Goal: Task Accomplishment & Management: Manage account settings

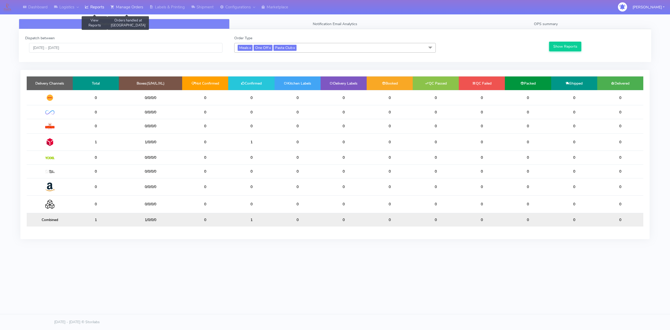
click at [134, 8] on link "Manage Orders" at bounding box center [126, 7] width 39 height 14
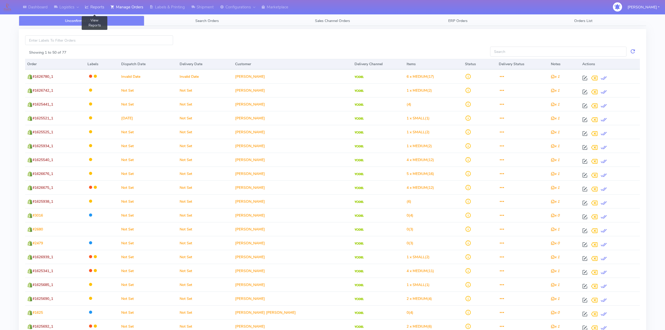
click at [96, 6] on link "Reports" at bounding box center [95, 7] width 26 height 14
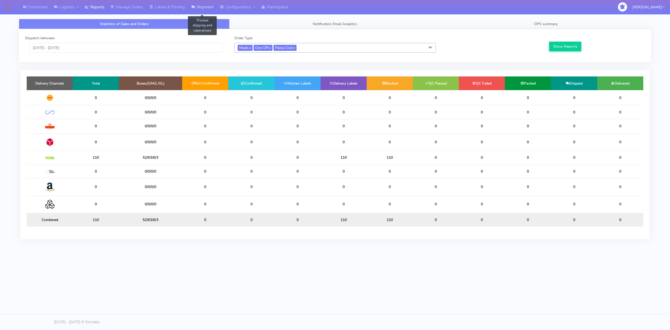
click at [201, 4] on link "Shipment" at bounding box center [202, 7] width 29 height 14
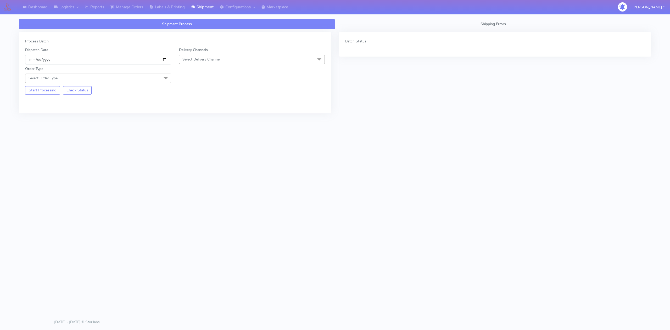
click at [163, 58] on input "[DATE]" at bounding box center [98, 60] width 146 height 10
click at [166, 62] on input "[DATE]" at bounding box center [98, 60] width 146 height 10
type input "[DATE]"
click at [216, 54] on div "Delivery Channels Select Delivery Channel DHL OnFleet Royal Mail DPD Yodel MaxO…" at bounding box center [252, 55] width 154 height 17
click at [216, 58] on span "Select Delivery Channel" at bounding box center [202, 59] width 38 height 5
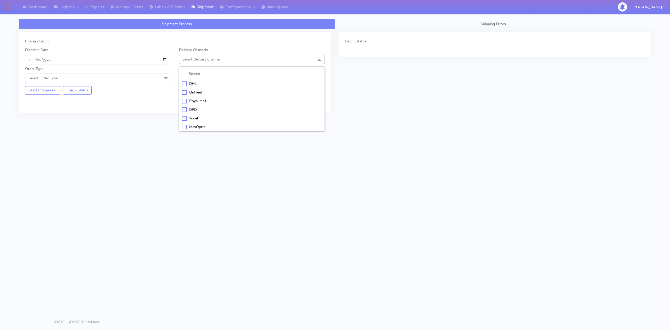
click at [199, 91] on div "OnFleet" at bounding box center [252, 92] width 140 height 5
click at [156, 81] on span "Select Order Type" at bounding box center [98, 78] width 146 height 9
click at [45, 103] on div "Meal" at bounding box center [98, 102] width 140 height 5
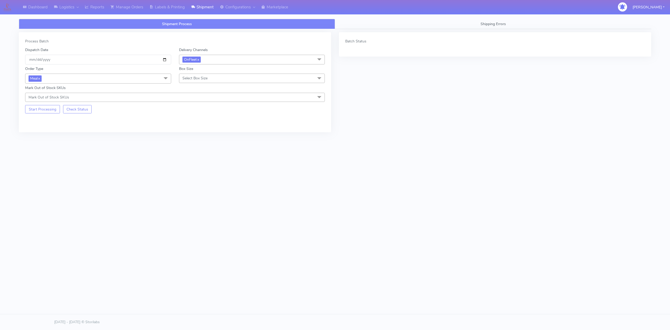
click at [203, 81] on span "Select Box Size" at bounding box center [195, 78] width 25 height 5
click at [200, 101] on li "Small" at bounding box center [252, 102] width 146 height 9
click at [45, 110] on button "Start Processing" at bounding box center [42, 109] width 35 height 8
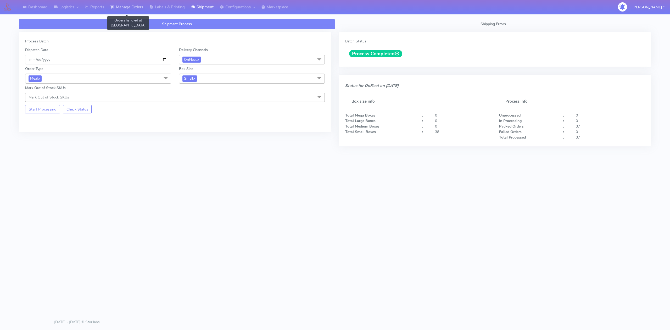
click at [139, 9] on link "Manage Orders" at bounding box center [126, 7] width 39 height 14
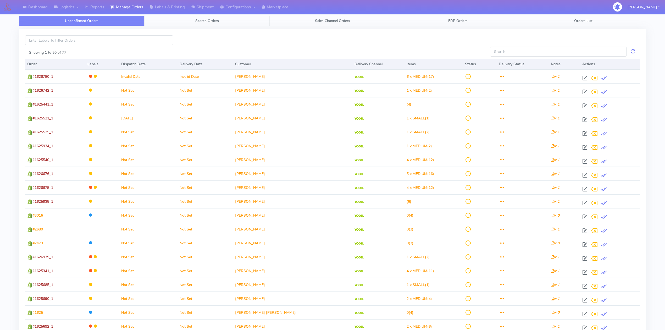
click at [222, 23] on link "Search Orders" at bounding box center [206, 21] width 125 height 10
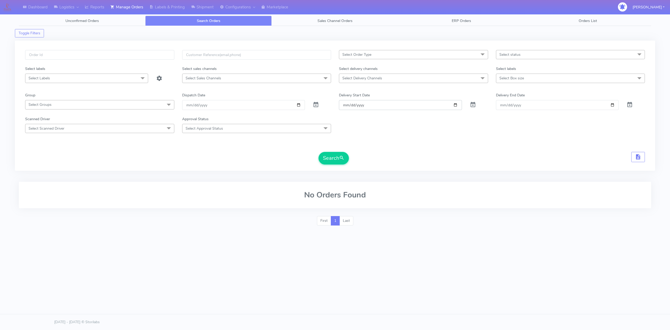
click at [391, 104] on input "Order" at bounding box center [400, 105] width 123 height 10
click at [453, 105] on input "Order" at bounding box center [400, 105] width 123 height 10
type input "[DATE]"
click at [408, 80] on span "Select Delivery Channels" at bounding box center [413, 78] width 149 height 9
click at [363, 124] on div "OnFleet" at bounding box center [414, 122] width 144 height 5
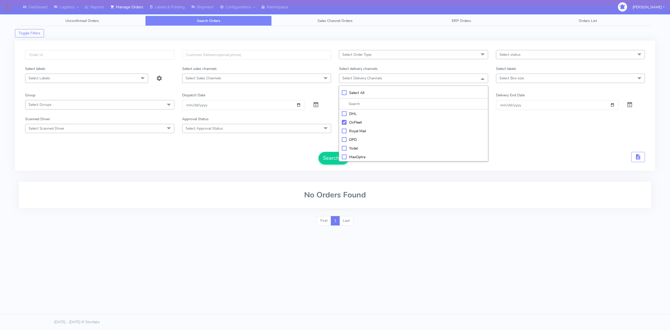
checkbox input "true"
click at [533, 133] on div "Scanned Driver Select Scanned Driver Select All Test Driver [PERSON_NAME] Abdul…" at bounding box center [335, 125] width 628 height 17
click at [337, 162] on button "Search" at bounding box center [334, 158] width 30 height 13
click at [337, 161] on button "Search" at bounding box center [334, 158] width 30 height 13
click at [454, 107] on input "[DATE]" at bounding box center [400, 106] width 123 height 10
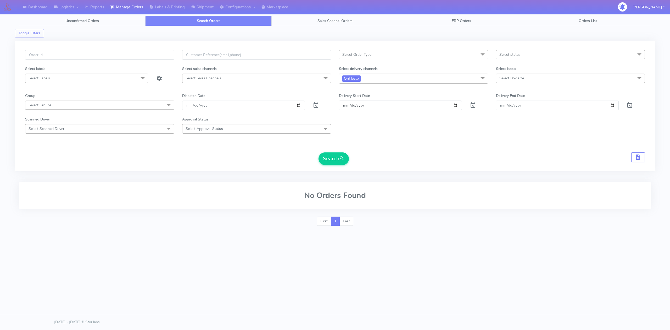
type input "[DATE]"
click at [474, 104] on span at bounding box center [473, 106] width 6 height 5
click at [339, 159] on button "Search" at bounding box center [334, 158] width 30 height 13
click at [299, 106] on input "[DATE]" at bounding box center [243, 106] width 123 height 10
type input "[DATE]"
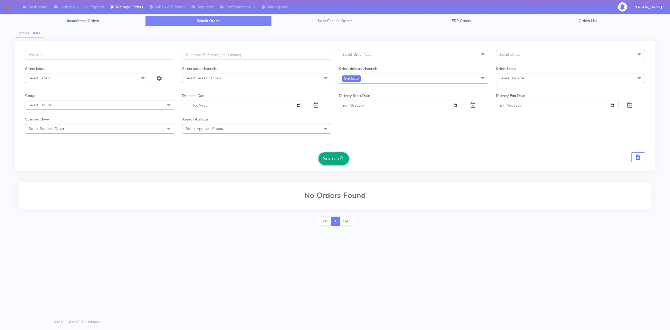
click at [334, 160] on button "Search" at bounding box center [334, 158] width 30 height 13
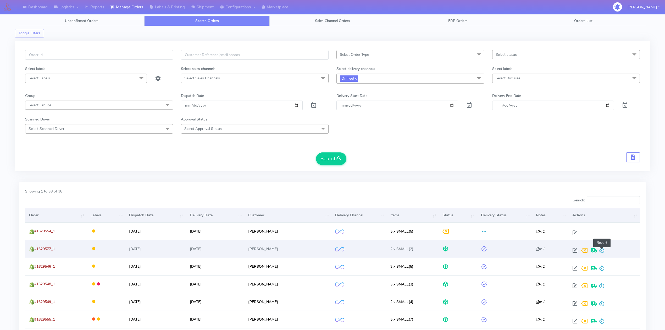
click at [603, 253] on span at bounding box center [602, 251] width 6 height 5
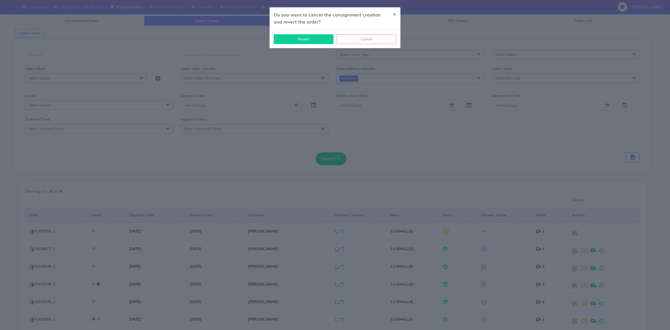
click at [306, 36] on button "Revert" at bounding box center [304, 39] width 60 height 10
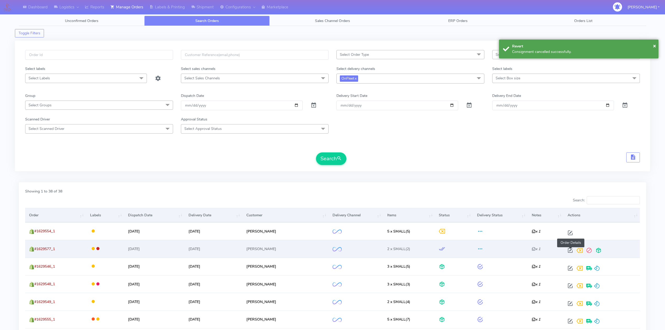
click at [571, 253] on span at bounding box center [570, 251] width 9 height 5
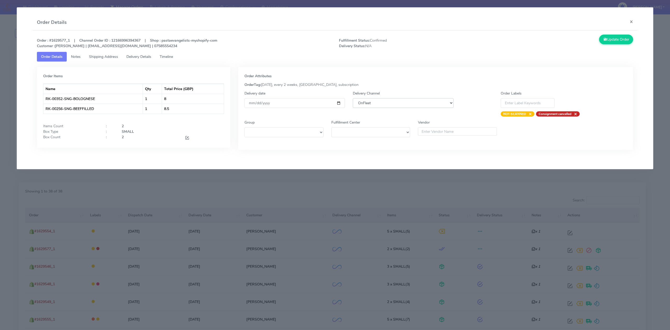
click at [408, 104] on select "DHL OnFleet Royal Mail DPD Yodel MaxOptra Amazon Collection" at bounding box center [403, 103] width 101 height 10
select select "5"
click at [353, 98] on select "DHL OnFleet Royal Mail DPD Yodel MaxOptra Amazon Collection" at bounding box center [403, 103] width 101 height 10
click at [607, 37] on button "Update Order" at bounding box center [616, 40] width 34 height 10
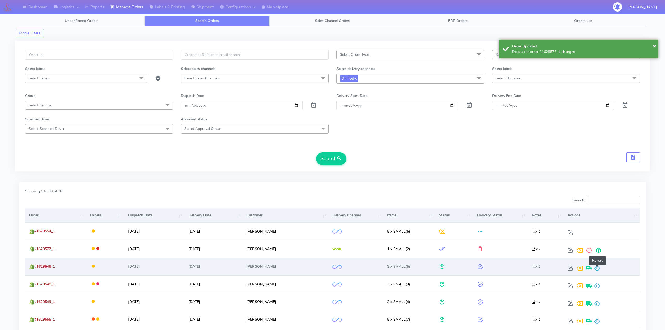
click at [597, 269] on span at bounding box center [597, 269] width 6 height 5
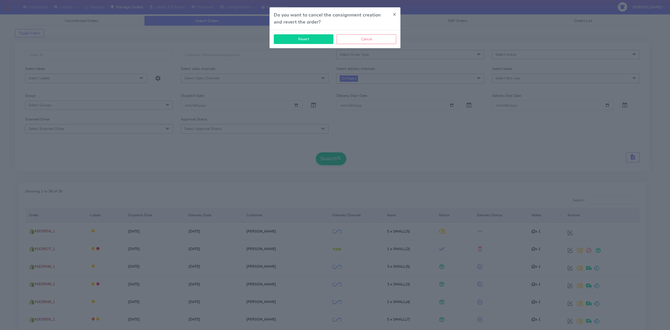
click at [316, 38] on button "Revert" at bounding box center [304, 39] width 60 height 10
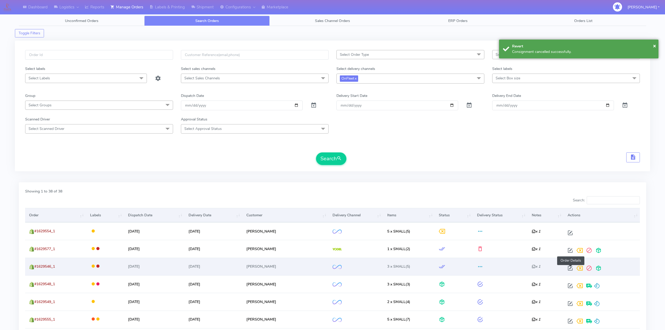
click at [572, 269] on span at bounding box center [570, 269] width 9 height 5
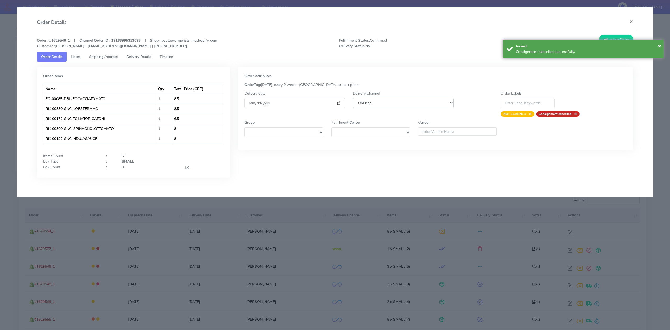
click at [387, 101] on select "DHL OnFleet Royal Mail DPD Yodel MaxOptra Amazon Collection" at bounding box center [403, 103] width 101 height 10
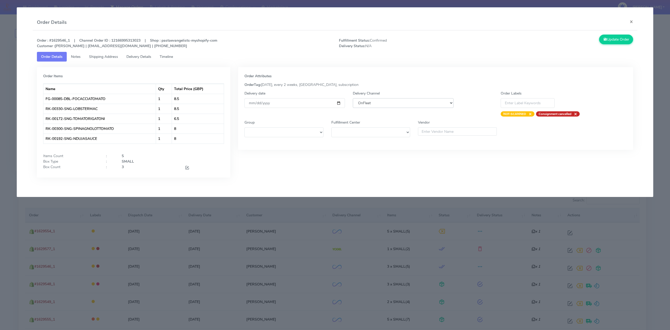
select select "5"
click at [353, 98] on select "DHL OnFleet Royal Mail DPD Yodel MaxOptra Amazon Collection" at bounding box center [403, 103] width 101 height 10
click at [604, 42] on icon at bounding box center [606, 39] width 4 height 5
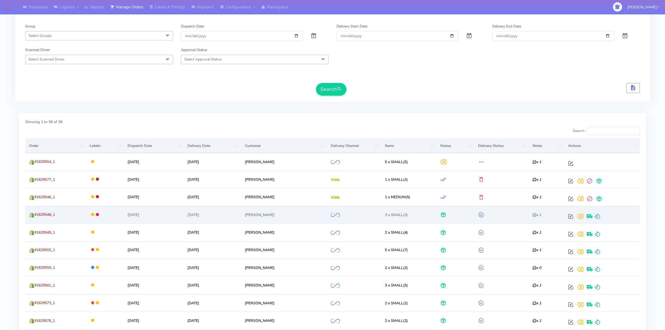
scroll to position [70, 0]
click at [598, 216] on span at bounding box center [597, 217] width 6 height 5
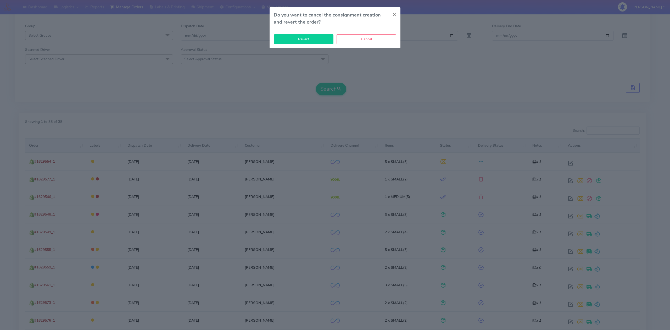
click at [321, 40] on button "Revert" at bounding box center [304, 39] width 60 height 10
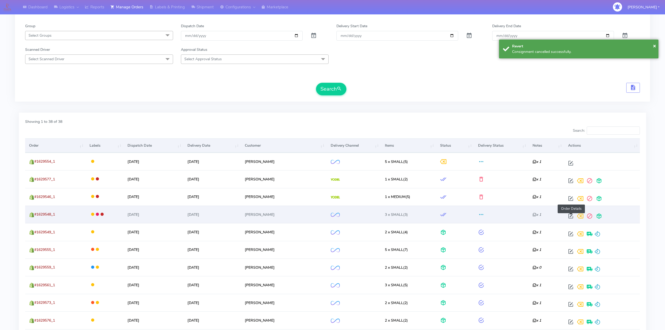
click at [569, 216] on span at bounding box center [570, 217] width 9 height 5
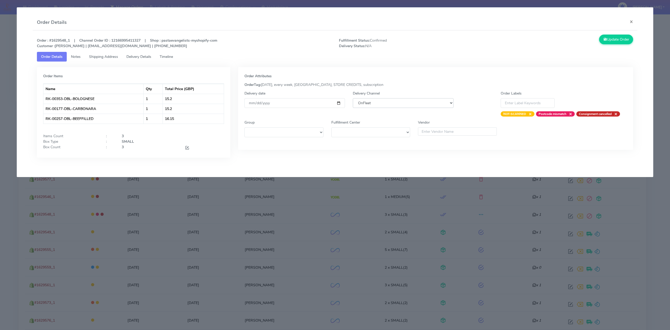
click at [377, 107] on select "DHL OnFleet Royal Mail DPD Yodel MaxOptra Amazon Collection" at bounding box center [403, 103] width 101 height 10
select select "5"
click at [353, 98] on select "DHL OnFleet Royal Mail DPD Yodel MaxOptra Amazon Collection" at bounding box center [403, 103] width 101 height 10
click at [611, 41] on button "Update Order" at bounding box center [616, 40] width 34 height 10
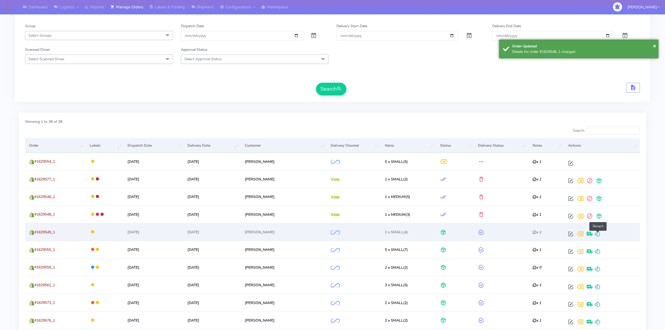
click at [598, 234] on span at bounding box center [597, 235] width 6 height 5
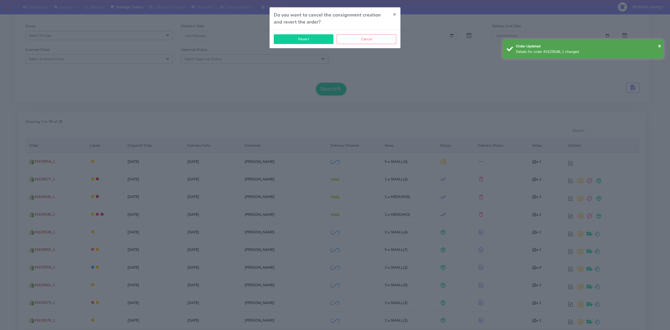
click at [319, 41] on button "Revert" at bounding box center [304, 39] width 60 height 10
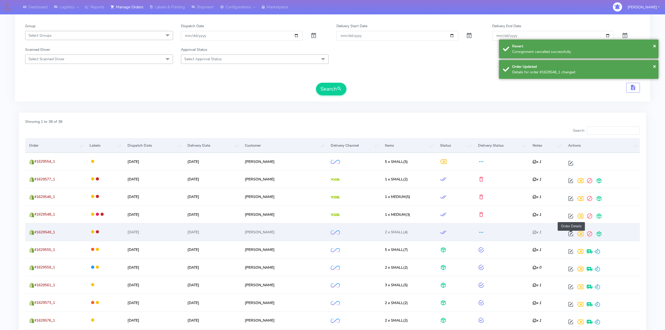
click at [570, 235] on span at bounding box center [570, 235] width 9 height 5
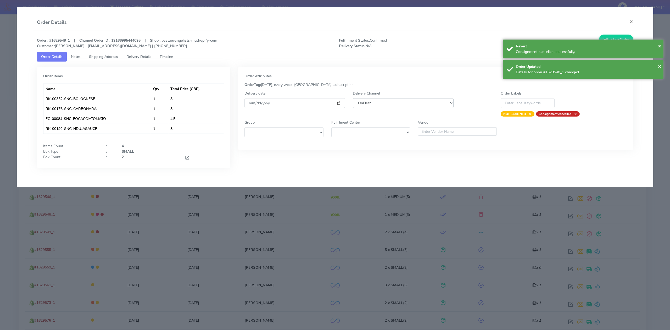
click at [406, 104] on select "DHL OnFleet Royal Mail DPD Yodel MaxOptra Amazon Collection" at bounding box center [403, 103] width 101 height 10
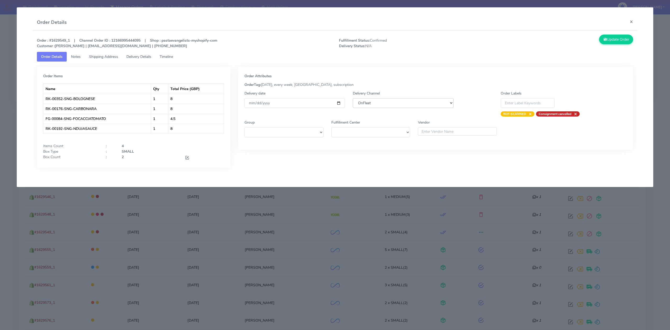
select select "5"
click at [353, 98] on select "DHL OnFleet Royal Mail DPD Yodel MaxOptra Amazon Collection" at bounding box center [403, 103] width 101 height 10
click at [617, 38] on button "Update Order" at bounding box center [616, 40] width 34 height 10
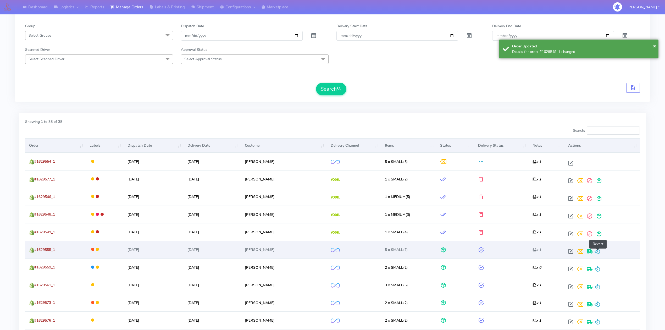
click at [597, 254] on span at bounding box center [597, 252] width 6 height 5
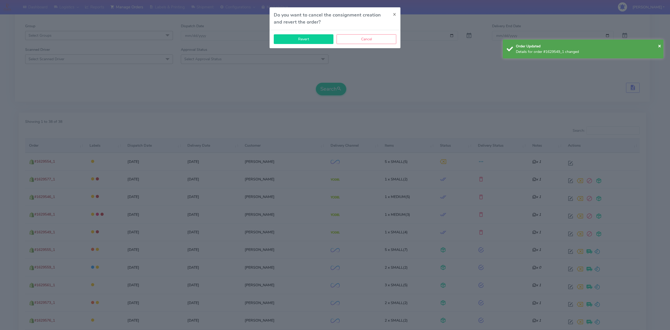
click at [305, 42] on button "Revert" at bounding box center [304, 39] width 60 height 10
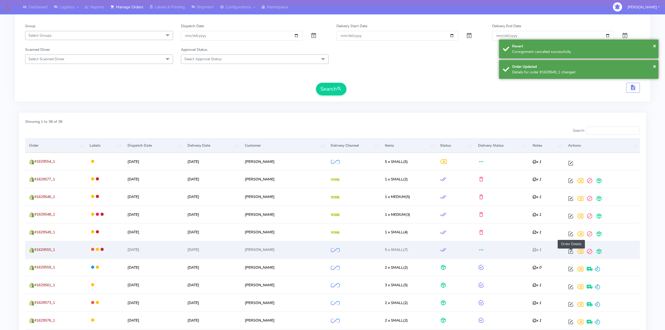
click at [568, 251] on span at bounding box center [570, 252] width 9 height 5
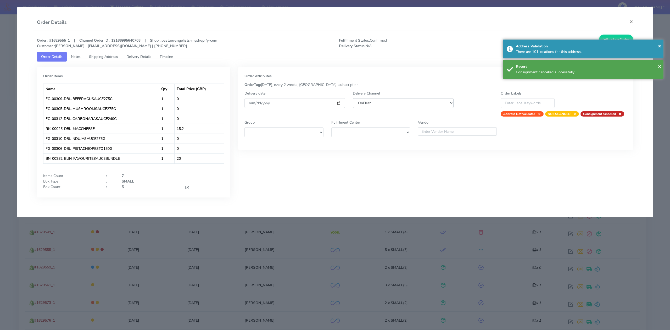
click at [402, 107] on select "DHL OnFleet Royal Mail DPD Yodel MaxOptra Amazon Collection" at bounding box center [403, 103] width 101 height 10
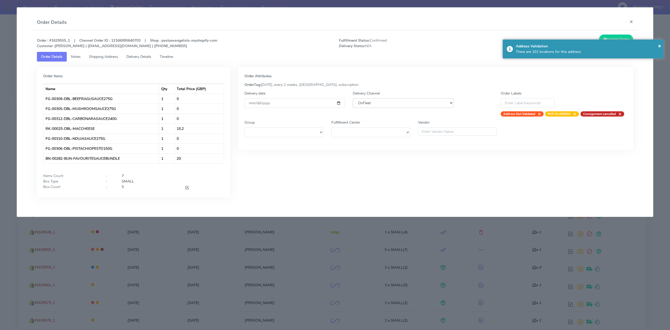
select select "5"
click at [353, 98] on select "DHL OnFleet Royal Mail DPD Yodel MaxOptra Amazon Collection" at bounding box center [403, 103] width 101 height 10
click at [606, 39] on icon at bounding box center [606, 39] width 4 height 5
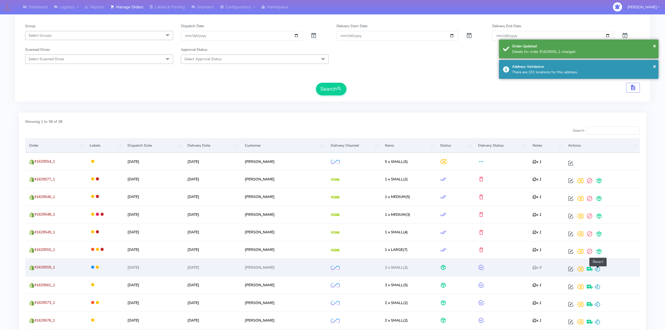
click at [598, 273] on span at bounding box center [597, 270] width 6 height 5
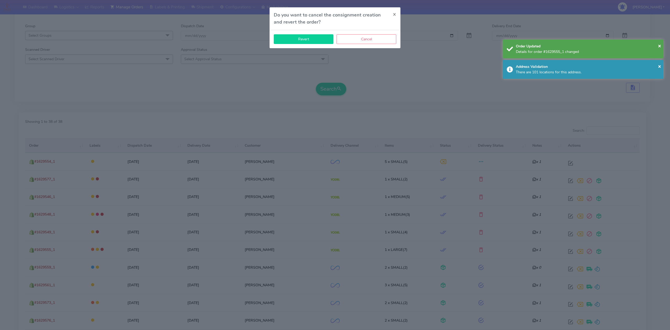
click at [306, 38] on button "Revert" at bounding box center [304, 39] width 60 height 10
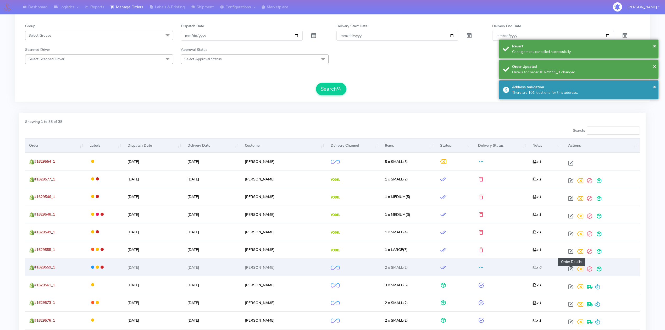
click at [569, 269] on span at bounding box center [570, 270] width 9 height 5
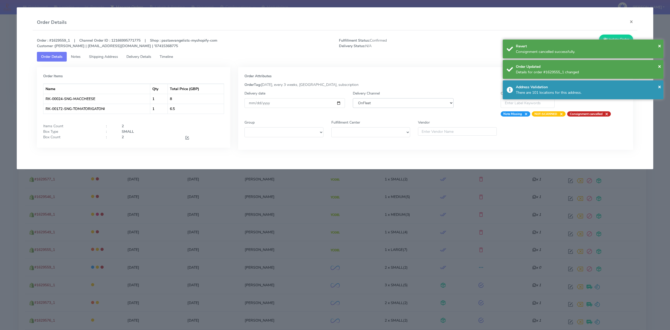
click at [403, 102] on select "DHL OnFleet Royal Mail DPD Yodel MaxOptra Amazon Collection" at bounding box center [403, 103] width 101 height 10
select select "5"
click at [353, 98] on select "DHL OnFleet Royal Mail DPD Yodel MaxOptra Amazon Collection" at bounding box center [403, 103] width 101 height 10
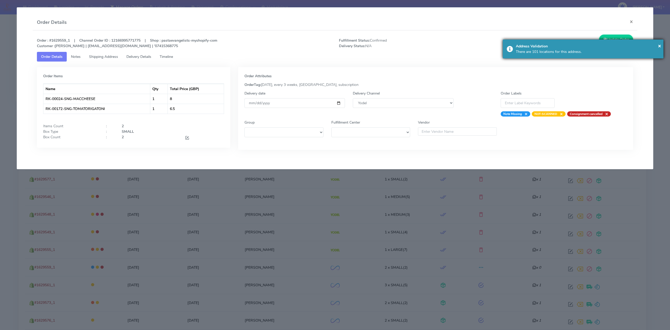
click at [614, 40] on div "× Address Validation There are 101 locations for this address." at bounding box center [583, 49] width 161 height 19
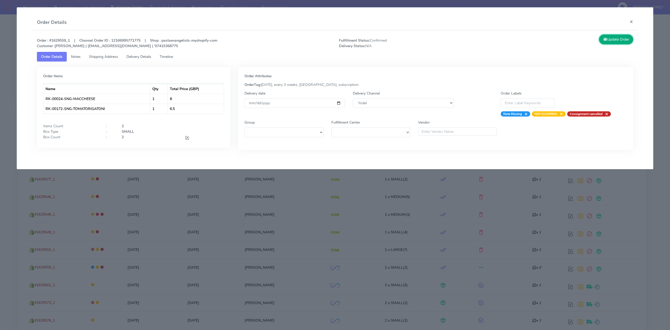
click at [614, 40] on button "Update Order" at bounding box center [616, 40] width 34 height 10
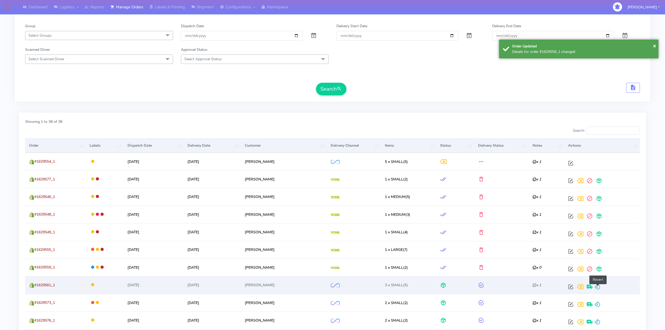
click at [599, 290] on span at bounding box center [597, 287] width 6 height 5
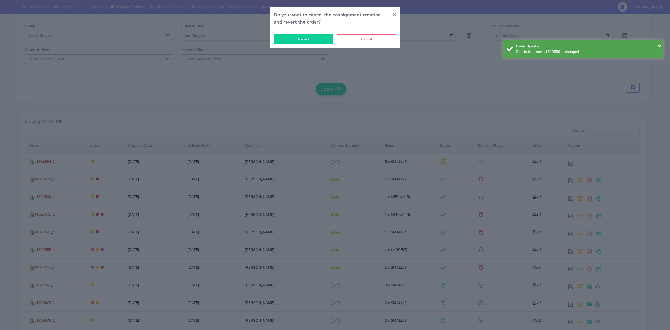
click at [312, 39] on button "Revert" at bounding box center [304, 39] width 60 height 10
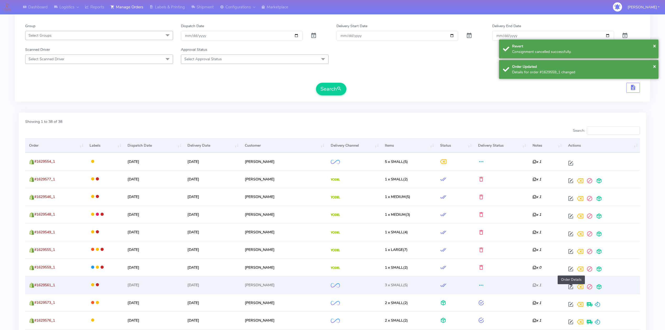
click at [569, 285] on span at bounding box center [570, 287] width 9 height 5
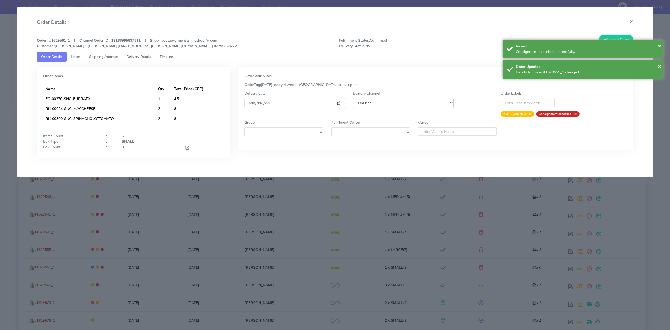
click at [390, 102] on select "DHL OnFleet Royal Mail DPD Yodel MaxOptra Amazon Collection" at bounding box center [403, 103] width 101 height 10
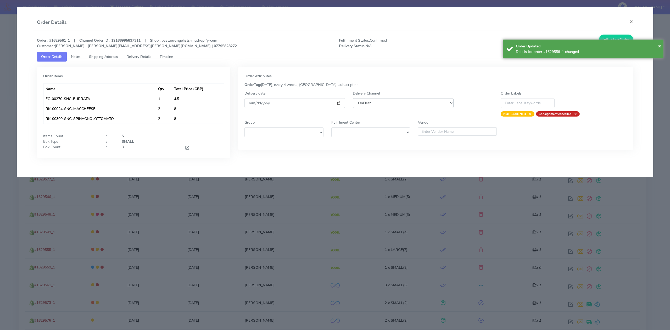
select select "5"
click at [353, 98] on select "DHL OnFleet Royal Mail DPD Yodel MaxOptra Amazon Collection" at bounding box center [403, 103] width 101 height 10
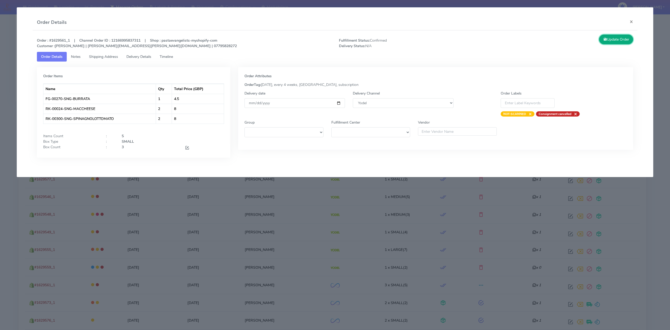
click at [617, 41] on button "Update Order" at bounding box center [616, 40] width 34 height 10
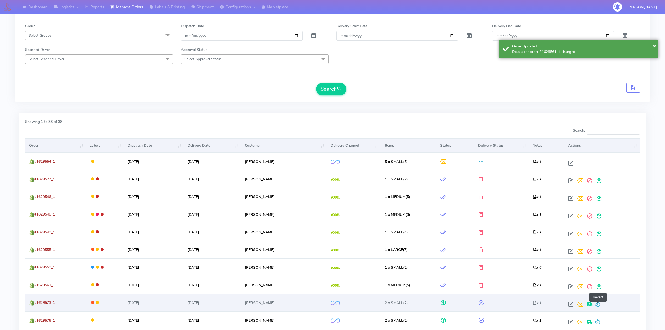
click at [597, 307] on span at bounding box center [597, 305] width 6 height 5
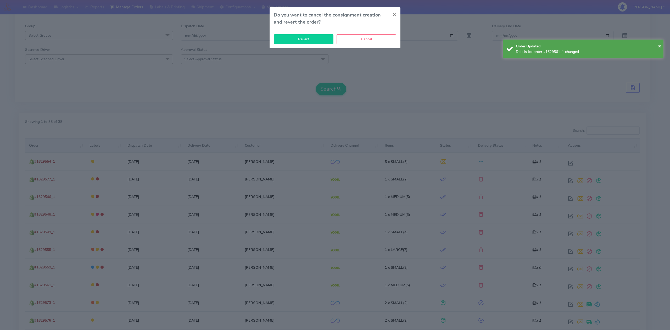
click at [303, 43] on button "Revert" at bounding box center [304, 39] width 60 height 10
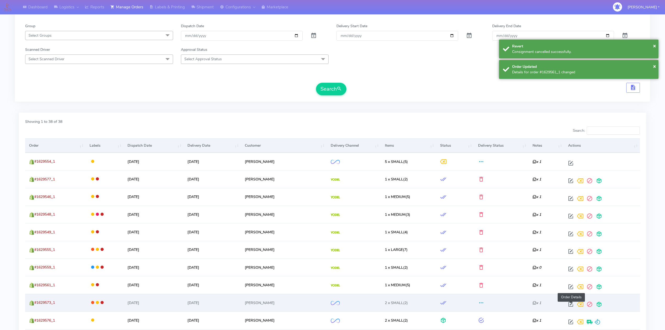
click at [571, 305] on span at bounding box center [570, 305] width 9 height 5
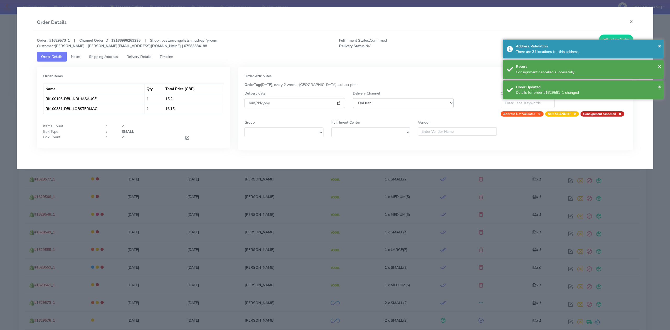
click at [412, 101] on select "DHL OnFleet Royal Mail DPD Yodel MaxOptra Amazon Collection" at bounding box center [403, 103] width 101 height 10
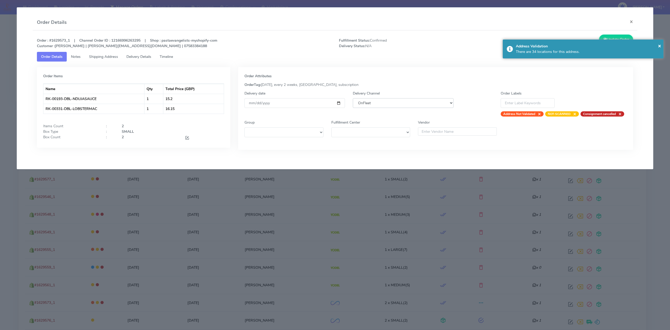
select select "5"
click at [353, 98] on select "DHL OnFleet Royal Mail DPD Yodel MaxOptra Amazon Collection" at bounding box center [403, 103] width 101 height 10
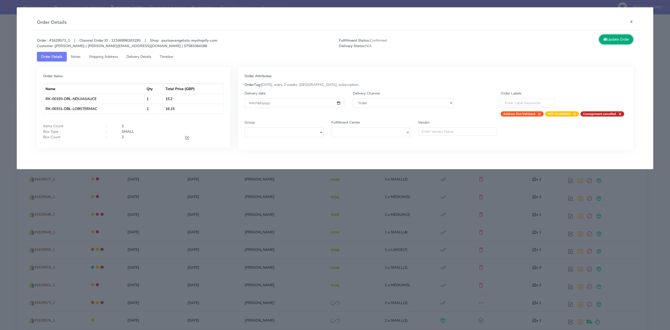
click at [609, 38] on button "Update Order" at bounding box center [616, 40] width 34 height 10
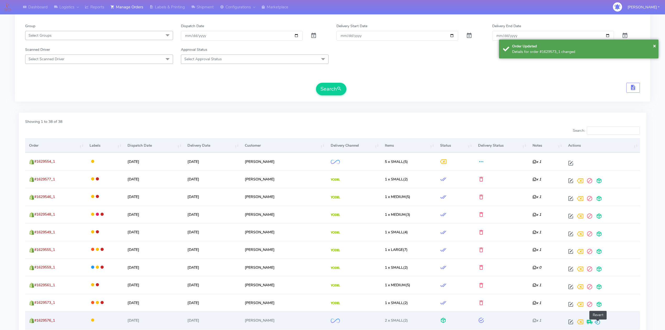
click at [599, 325] on span at bounding box center [597, 323] width 6 height 5
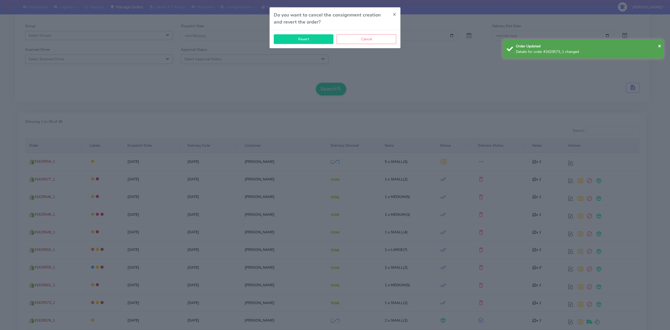
click at [310, 40] on button "Revert" at bounding box center [304, 39] width 60 height 10
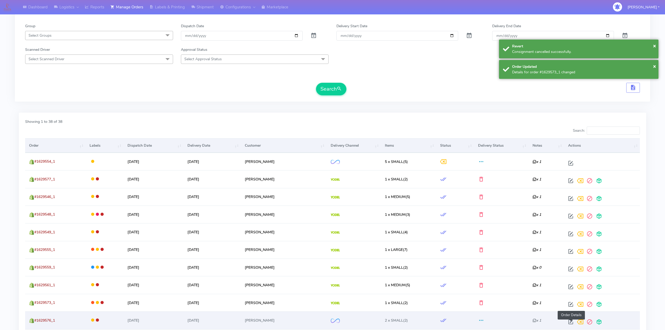
click at [571, 323] on span at bounding box center [570, 323] width 9 height 5
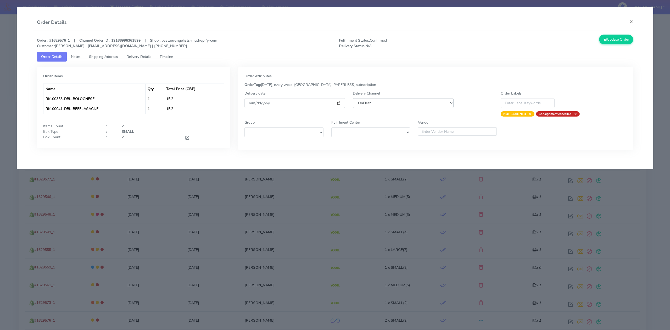
click at [388, 106] on select "DHL OnFleet Royal Mail DPD Yodel MaxOptra Amazon Collection" at bounding box center [403, 103] width 101 height 10
select select "5"
click at [353, 98] on select "DHL OnFleet Royal Mail DPD Yodel MaxOptra Amazon Collection" at bounding box center [403, 103] width 101 height 10
click at [616, 40] on button "Update Order" at bounding box center [616, 40] width 34 height 10
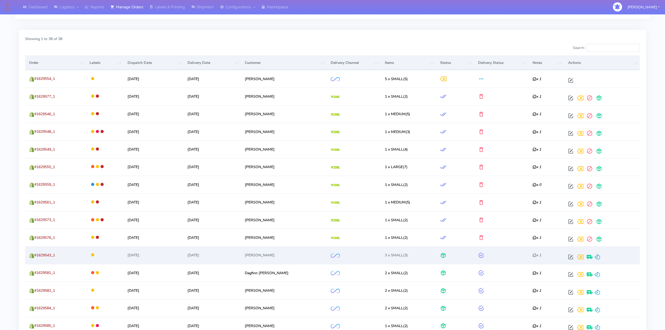
scroll to position [174, 0]
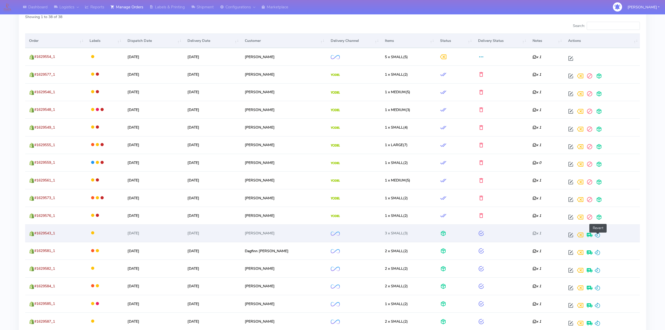
click at [599, 237] on span at bounding box center [597, 236] width 6 height 5
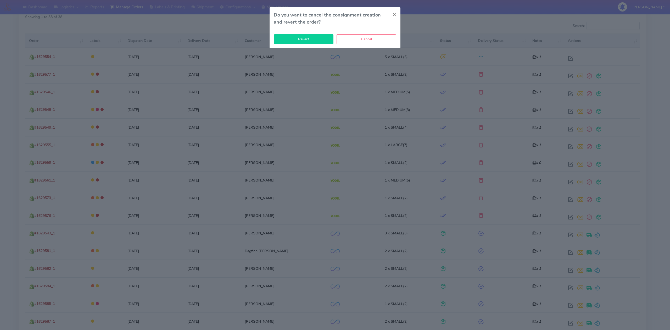
click at [323, 41] on button "Revert" at bounding box center [304, 39] width 60 height 10
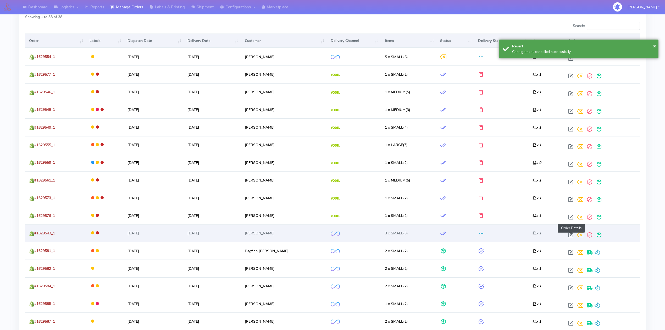
click at [570, 237] on span at bounding box center [570, 236] width 9 height 5
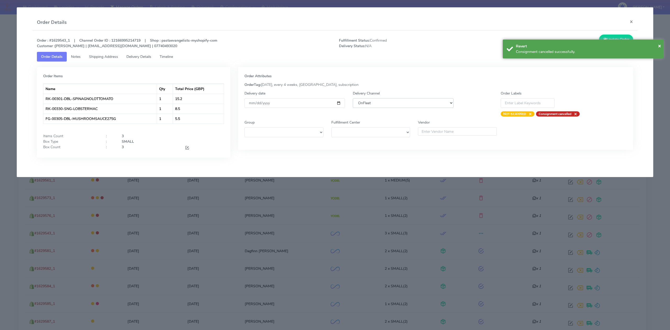
click at [414, 105] on select "DHL OnFleet Royal Mail DPD Yodel MaxOptra Amazon Collection" at bounding box center [403, 103] width 101 height 10
select select "5"
click at [353, 98] on select "DHL OnFleet Royal Mail DPD Yodel MaxOptra Amazon Collection" at bounding box center [403, 103] width 101 height 10
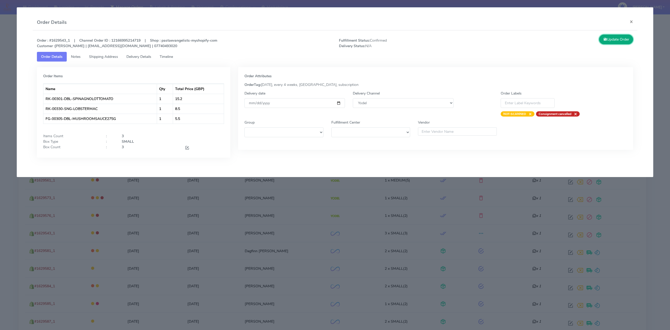
click at [615, 35] on button "Update Order" at bounding box center [616, 40] width 34 height 10
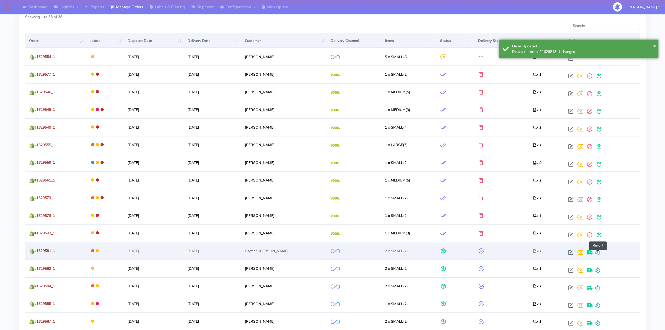
click at [599, 253] on span at bounding box center [597, 253] width 6 height 5
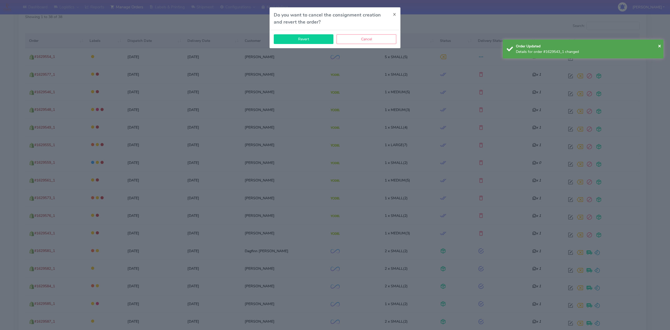
click at [302, 39] on button "Revert" at bounding box center [304, 39] width 60 height 10
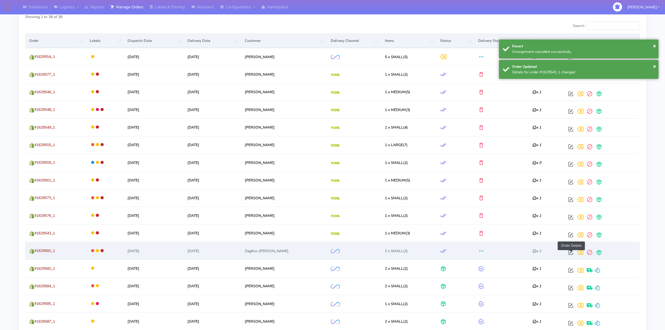
click at [573, 253] on span at bounding box center [570, 253] width 9 height 5
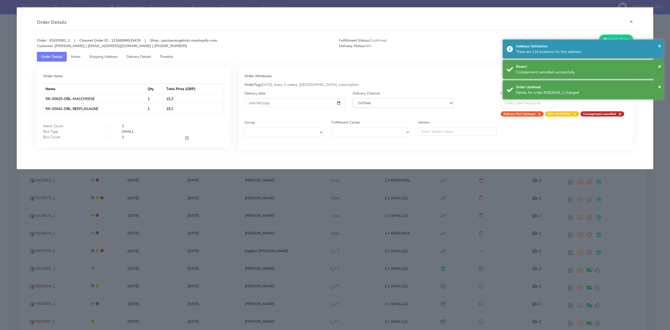
click at [403, 102] on select "DHL OnFleet Royal Mail DPD Yodel MaxOptra Amazon Collection" at bounding box center [403, 103] width 101 height 10
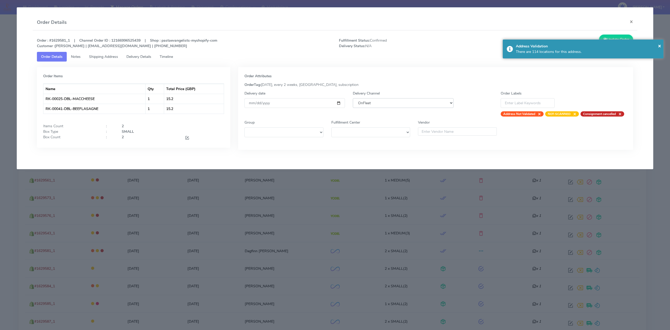
select select "5"
click at [353, 98] on select "DHL OnFleet Royal Mail DPD Yodel MaxOptra Amazon Collection" at bounding box center [403, 103] width 101 height 10
click at [615, 35] on button "Update Order" at bounding box center [616, 40] width 34 height 10
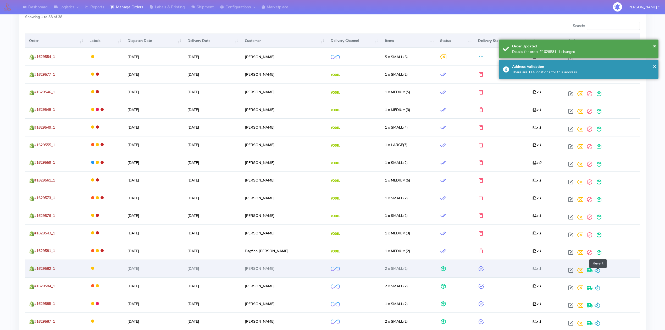
click at [599, 271] on span at bounding box center [597, 271] width 6 height 5
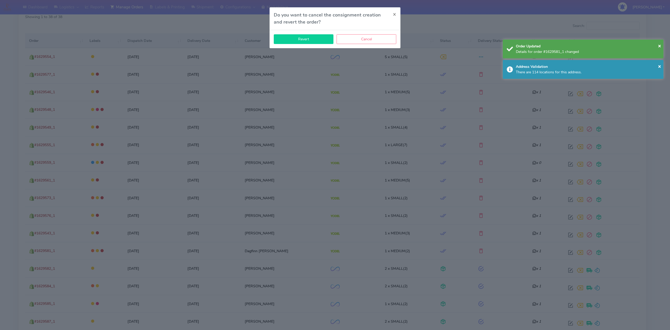
click at [300, 36] on button "Revert" at bounding box center [304, 39] width 60 height 10
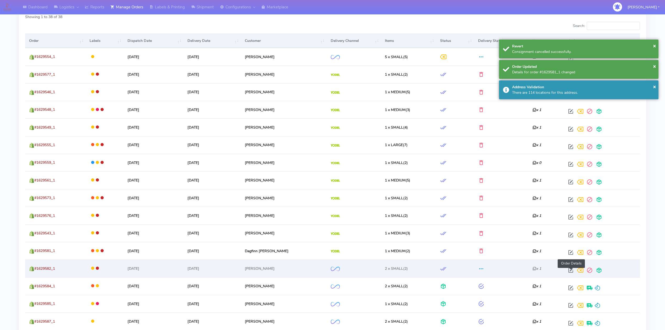
click at [569, 270] on span at bounding box center [570, 271] width 9 height 5
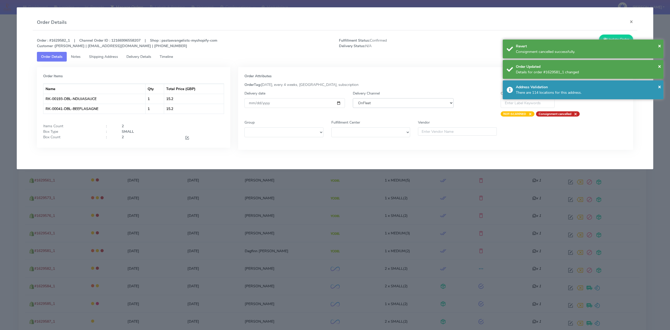
click at [394, 102] on select "DHL OnFleet Royal Mail DPD Yodel MaxOptra Amazon Collection" at bounding box center [403, 103] width 101 height 10
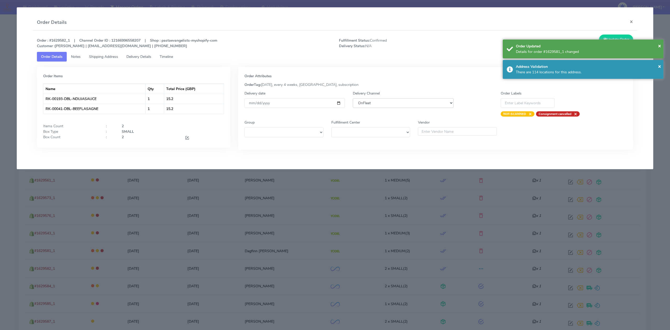
select select "5"
click at [353, 98] on select "DHL OnFleet Royal Mail DPD Yodel MaxOptra Amazon Collection" at bounding box center [403, 103] width 101 height 10
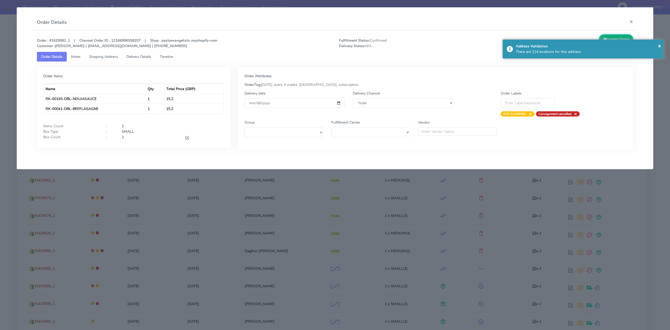
click at [608, 39] on button "Update Order" at bounding box center [616, 40] width 34 height 10
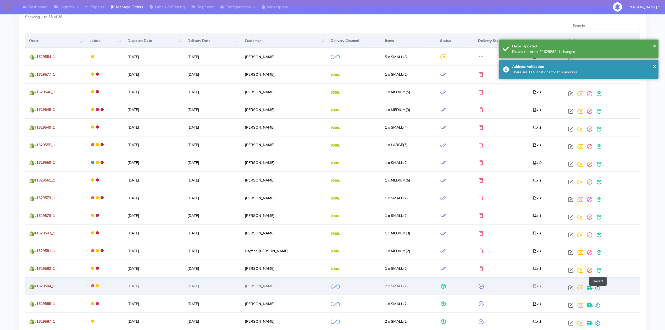
click at [596, 288] on span at bounding box center [597, 288] width 6 height 5
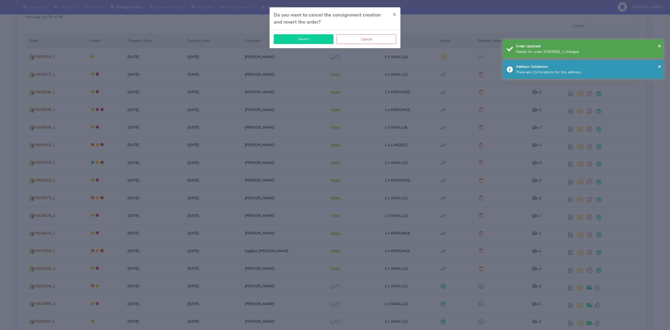
click at [309, 39] on button "Revert" at bounding box center [304, 39] width 60 height 10
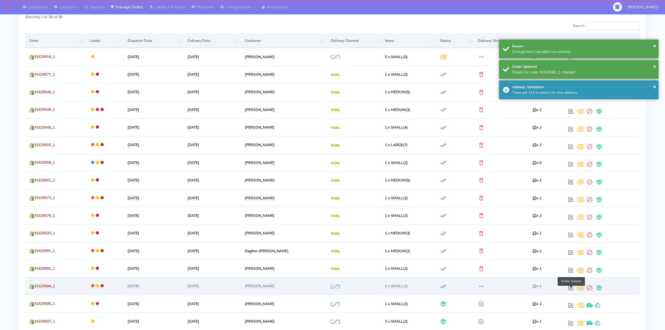
click at [569, 289] on span at bounding box center [570, 288] width 9 height 5
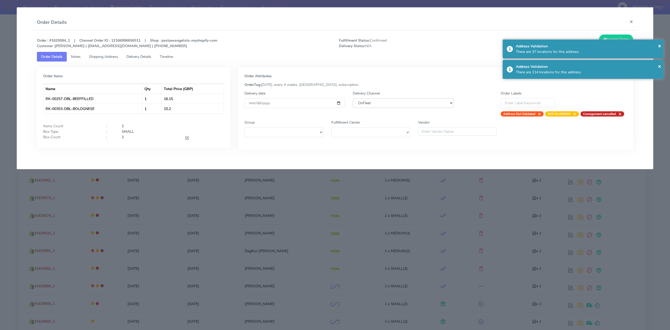
click at [404, 103] on select "DHL OnFleet Royal Mail DPD Yodel MaxOptra Amazon Collection" at bounding box center [403, 103] width 101 height 10
select select "5"
click at [353, 98] on select "DHL OnFleet Royal Mail DPD Yodel MaxOptra Amazon Collection" at bounding box center [403, 103] width 101 height 10
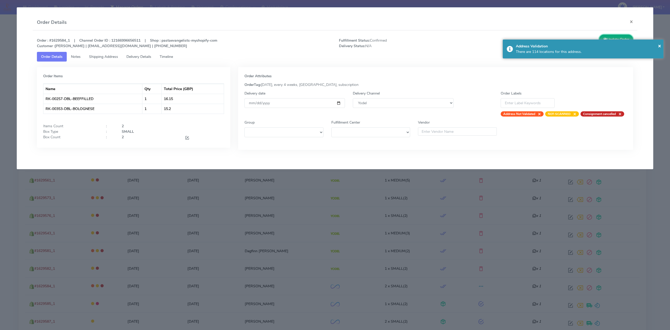
click at [607, 38] on button "Update Order" at bounding box center [616, 40] width 34 height 10
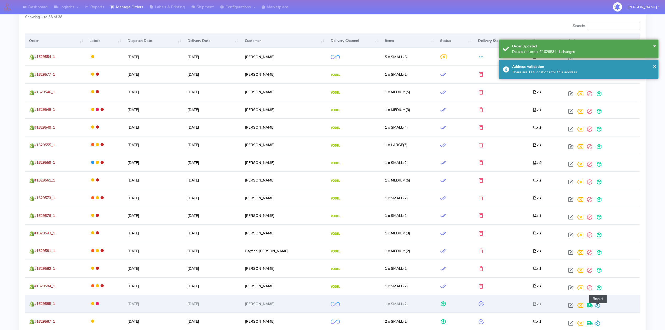
click at [600, 306] on span at bounding box center [597, 306] width 6 height 5
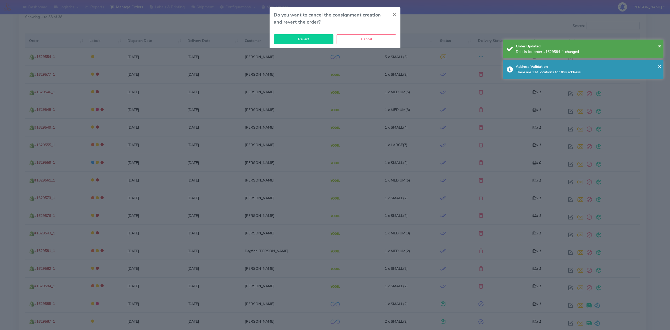
click at [323, 42] on button "Revert" at bounding box center [304, 39] width 60 height 10
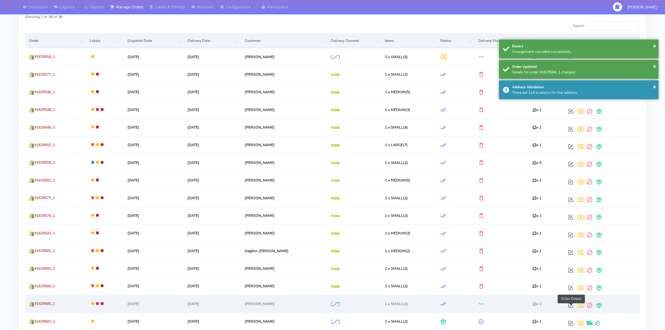
click at [569, 306] on span at bounding box center [570, 306] width 9 height 5
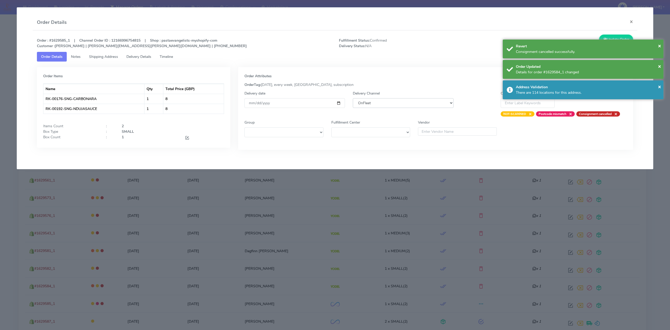
click at [395, 101] on select "DHL OnFleet Royal Mail DPD Yodel MaxOptra Amazon Collection" at bounding box center [403, 103] width 101 height 10
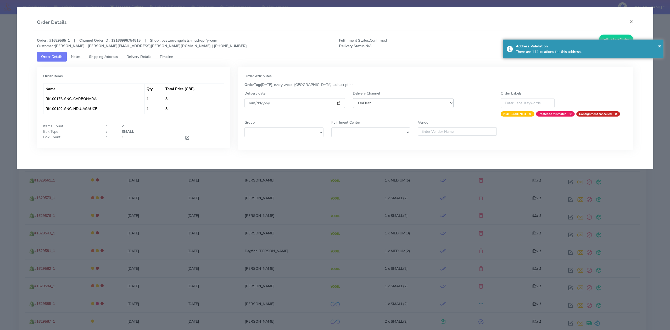
select select "5"
click at [353, 98] on select "DHL OnFleet Royal Mail DPD Yodel MaxOptra Amazon Collection" at bounding box center [403, 103] width 101 height 10
click at [616, 38] on button "Update Order" at bounding box center [616, 40] width 34 height 10
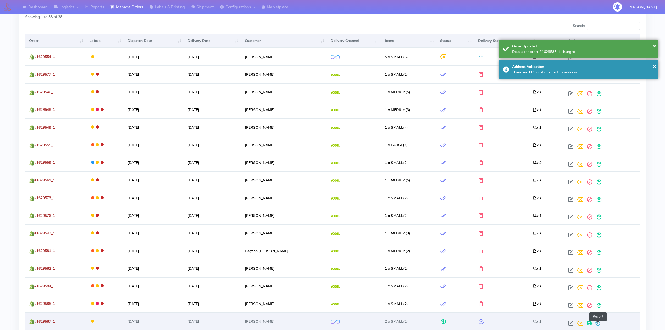
click at [598, 322] on span at bounding box center [597, 324] width 6 height 5
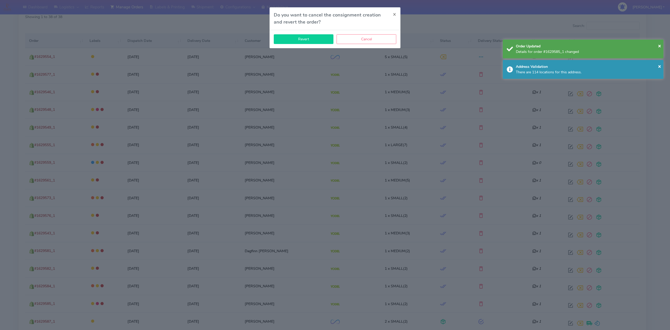
click at [304, 37] on button "Revert" at bounding box center [304, 39] width 60 height 10
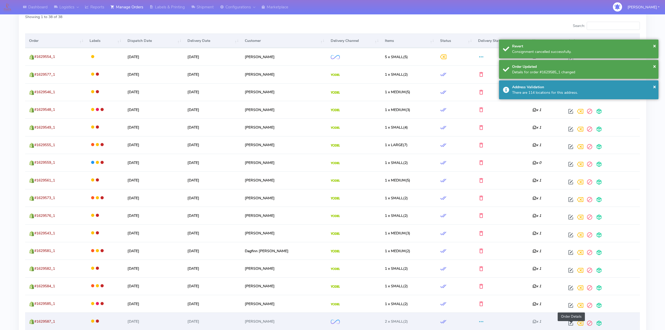
click at [569, 324] on span at bounding box center [570, 324] width 9 height 5
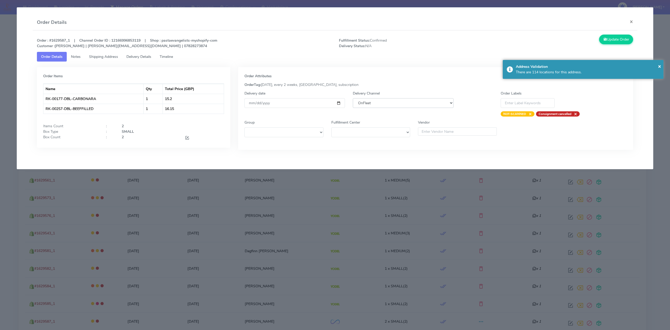
click at [397, 103] on select "DHL OnFleet Royal Mail DPD Yodel MaxOptra Amazon Collection" at bounding box center [403, 103] width 101 height 10
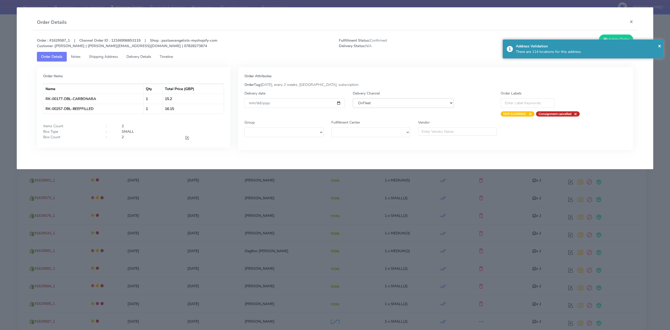
select select "5"
click at [353, 98] on select "DHL OnFleet Royal Mail DPD Yodel MaxOptra Amazon Collection" at bounding box center [403, 103] width 101 height 10
click at [621, 36] on button "Update Order" at bounding box center [616, 40] width 34 height 10
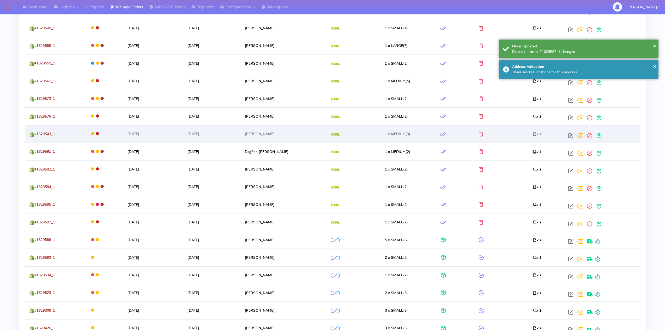
scroll to position [314, 0]
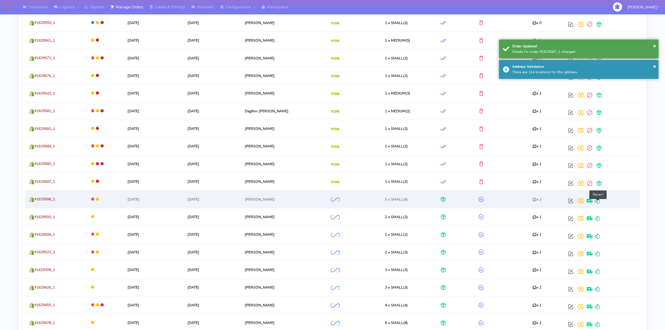
click at [600, 205] on span at bounding box center [597, 202] width 6 height 5
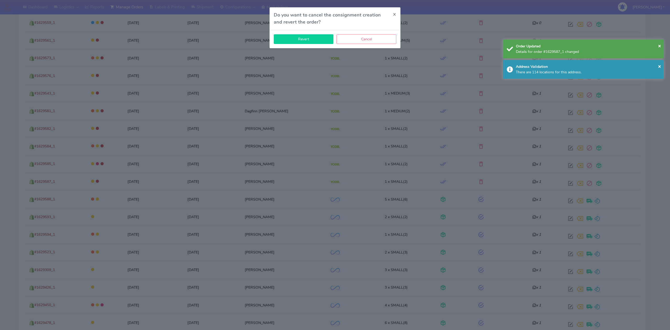
click at [315, 39] on button "Revert" at bounding box center [304, 39] width 60 height 10
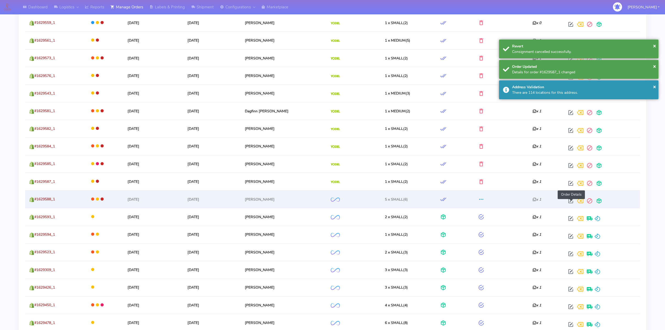
click at [571, 203] on span at bounding box center [570, 202] width 9 height 5
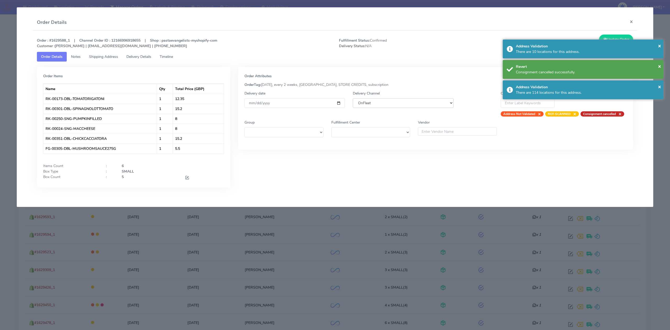
click at [417, 104] on select "DHL OnFleet Royal Mail DPD Yodel MaxOptra Amazon Collection" at bounding box center [403, 103] width 101 height 10
select select "5"
click at [353, 98] on select "DHL OnFleet Royal Mail DPD Yodel MaxOptra Amazon Collection" at bounding box center [403, 103] width 101 height 10
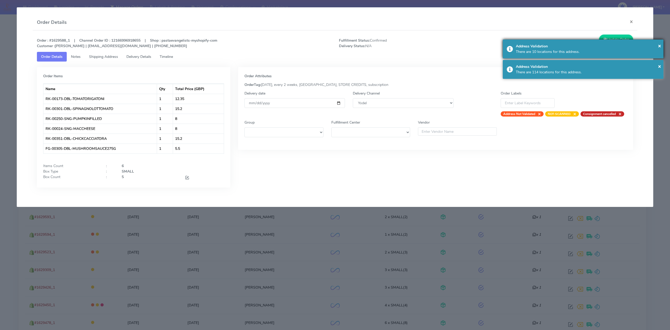
click at [611, 40] on div "× Address Validation There are 10 locations for this address." at bounding box center [583, 49] width 161 height 19
click at [612, 38] on button "Update Order" at bounding box center [616, 40] width 34 height 10
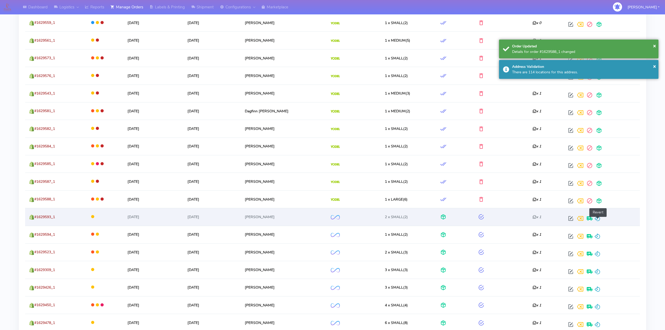
click at [599, 222] on span at bounding box center [597, 219] width 6 height 5
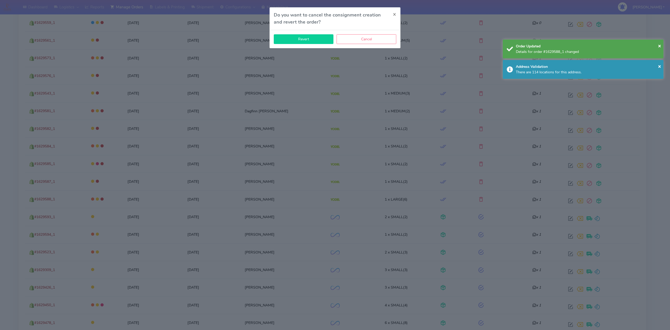
click at [313, 40] on button "Revert" at bounding box center [304, 39] width 60 height 10
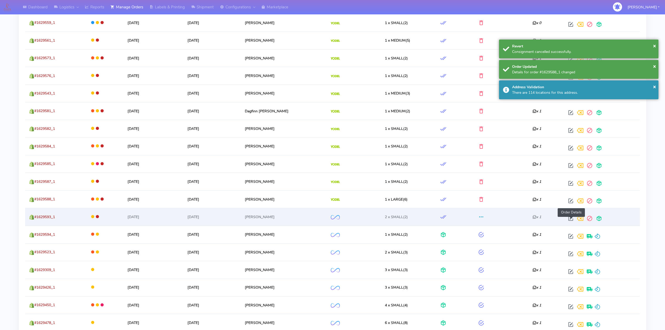
click at [571, 220] on span at bounding box center [570, 219] width 9 height 5
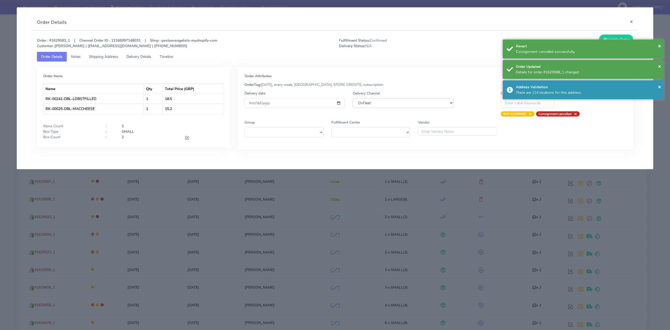
click at [406, 102] on select "DHL OnFleet Royal Mail DPD Yodel MaxOptra Amazon Collection" at bounding box center [403, 103] width 101 height 10
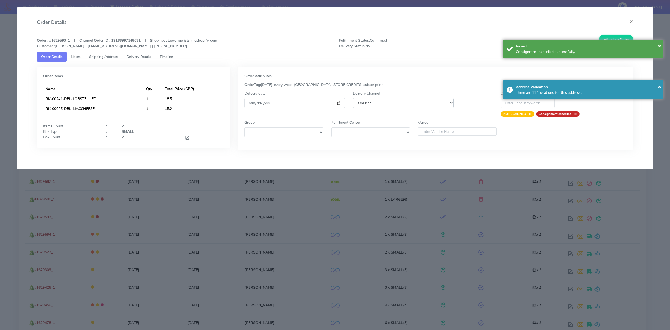
select select "5"
click at [353, 98] on select "DHL OnFleet Royal Mail DPD Yodel MaxOptra Amazon Collection" at bounding box center [403, 103] width 101 height 10
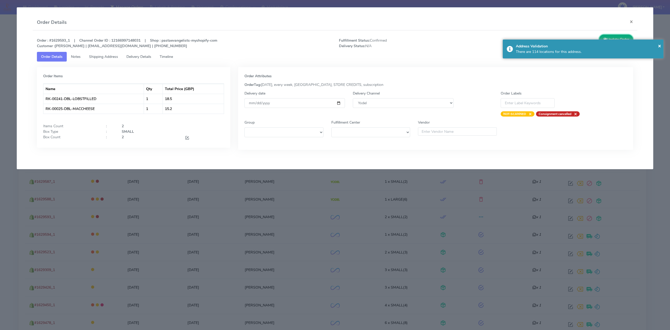
click at [604, 36] on button "Update Order" at bounding box center [616, 40] width 34 height 10
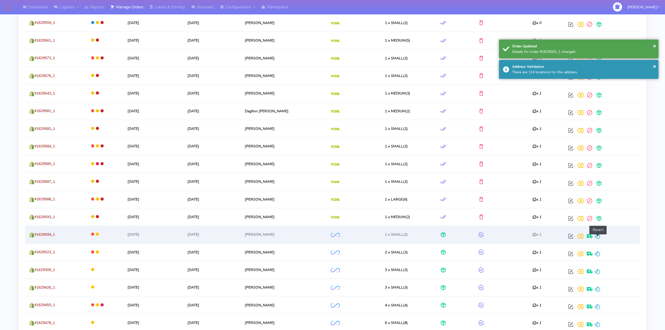
click at [599, 238] on span at bounding box center [597, 237] width 6 height 5
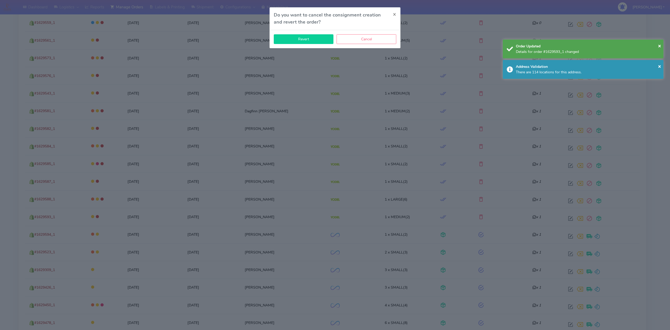
click at [310, 39] on button "Revert" at bounding box center [304, 39] width 60 height 10
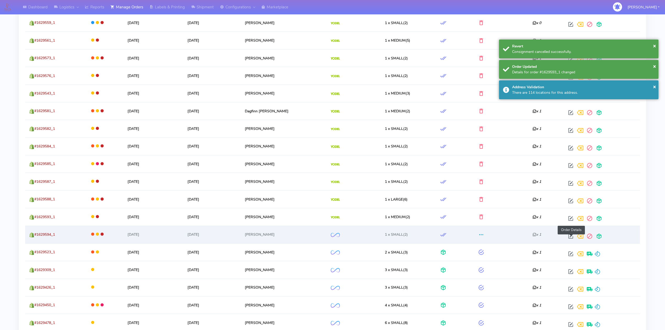
click at [571, 239] on span at bounding box center [570, 237] width 9 height 5
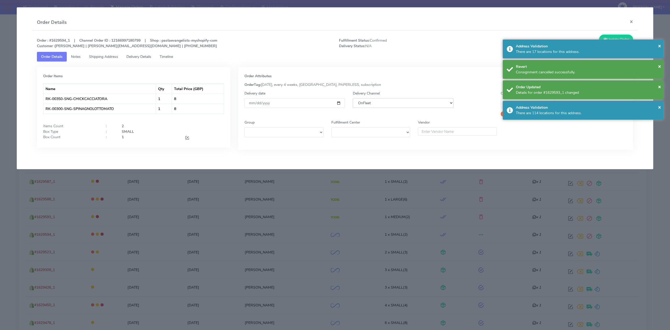
click at [383, 104] on select "DHL OnFleet Royal Mail DPD Yodel MaxOptra Amazon Collection" at bounding box center [403, 103] width 101 height 10
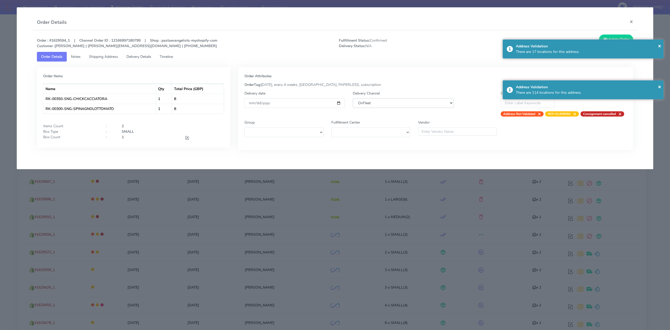
select select "5"
click at [353, 98] on select "DHL OnFleet Royal Mail DPD Yodel MaxOptra Amazon Collection" at bounding box center [403, 103] width 101 height 10
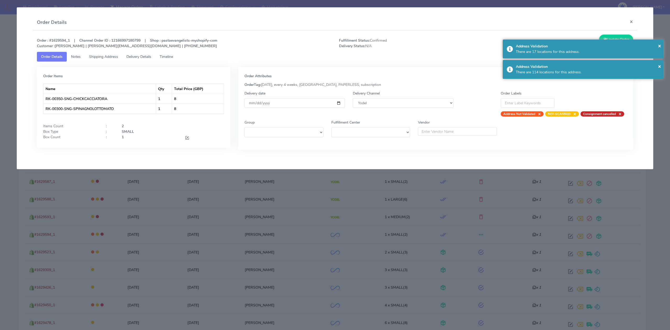
click at [609, 34] on div "Order : #1629594_1 | Channel Order ID : 12166997180799 | Shop : pastaevangelist…" at bounding box center [335, 95] width 605 height 131
click at [611, 35] on button "Update Order" at bounding box center [616, 40] width 34 height 10
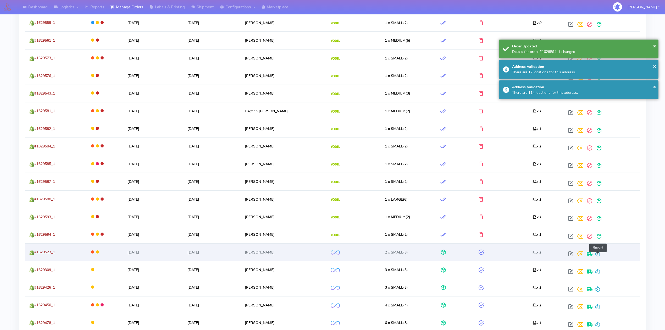
click at [600, 257] on span at bounding box center [597, 254] width 6 height 5
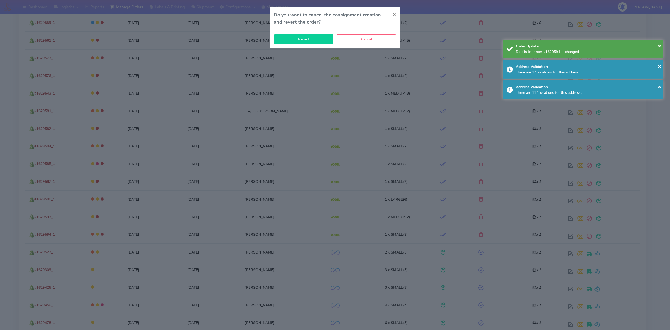
click at [316, 41] on button "Revert" at bounding box center [304, 39] width 60 height 10
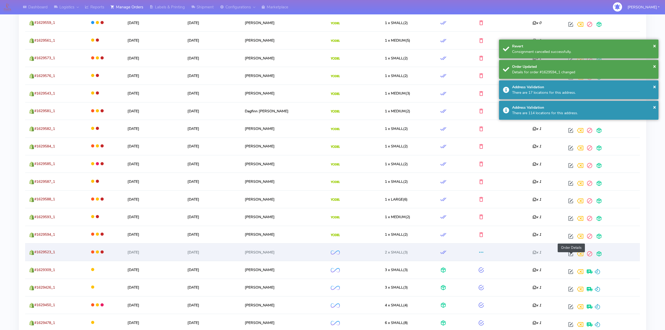
click at [570, 256] on span at bounding box center [570, 254] width 9 height 5
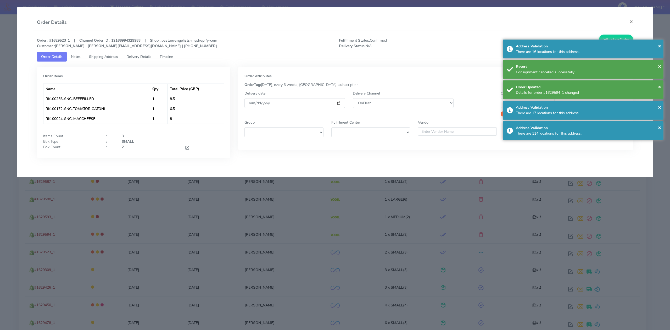
click at [406, 108] on div "Delivery Channel DHL OnFleet Royal Mail DPD Yodel MaxOptra Amazon Collection" at bounding box center [403, 104] width 108 height 26
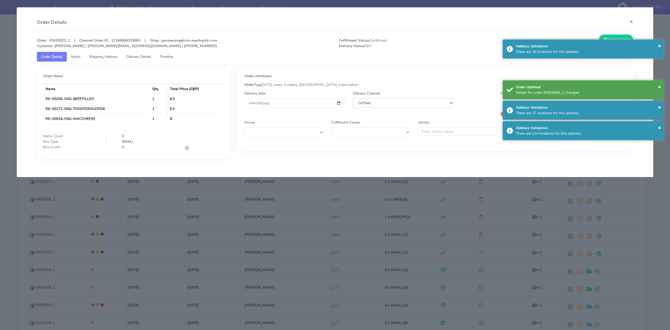
click at [406, 107] on select "DHL OnFleet Royal Mail DPD Yodel MaxOptra Amazon Collection" at bounding box center [403, 103] width 101 height 10
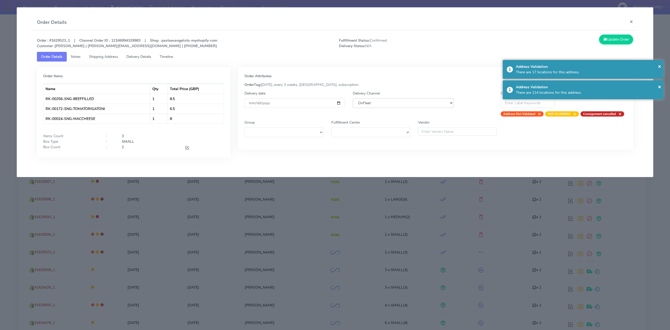
select select "5"
click at [353, 98] on select "DHL OnFleet Royal Mail DPD Yodel MaxOptra Amazon Collection" at bounding box center [403, 103] width 101 height 10
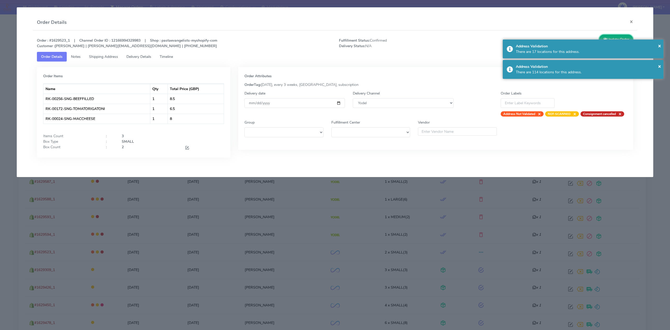
click at [615, 35] on button "Update Order" at bounding box center [616, 40] width 34 height 10
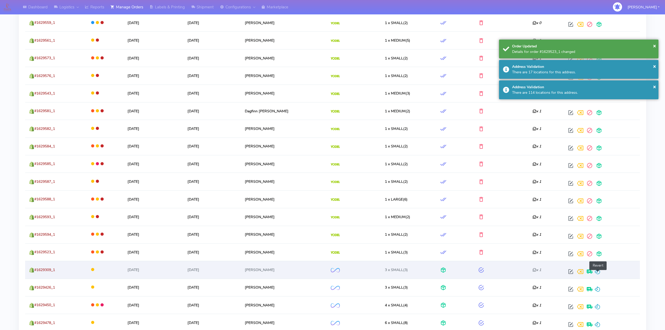
click at [598, 273] on span at bounding box center [597, 272] width 6 height 5
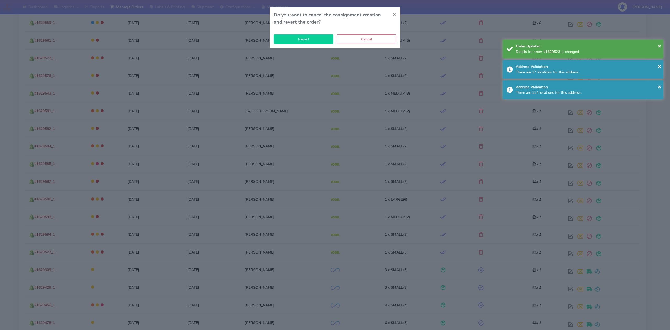
click at [313, 42] on button "Revert" at bounding box center [304, 39] width 60 height 10
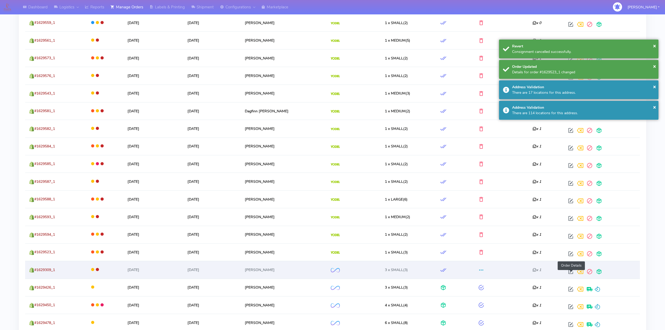
click at [570, 273] on span at bounding box center [570, 272] width 9 height 5
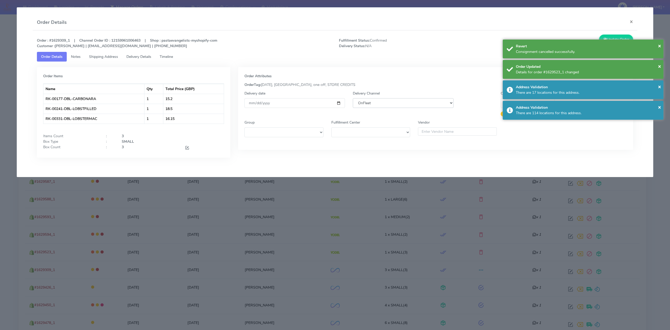
click at [388, 101] on select "DHL OnFleet Royal Mail DPD Yodel MaxOptra Amazon Collection" at bounding box center [403, 103] width 101 height 10
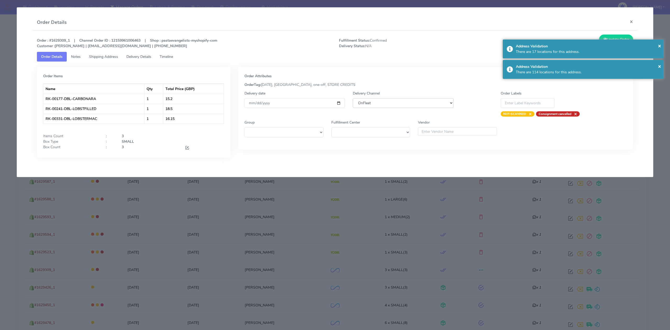
select select "5"
click at [353, 98] on select "DHL OnFleet Royal Mail DPD Yodel MaxOptra Amazon Collection" at bounding box center [403, 103] width 101 height 10
click at [614, 36] on button "Update Order" at bounding box center [616, 40] width 34 height 10
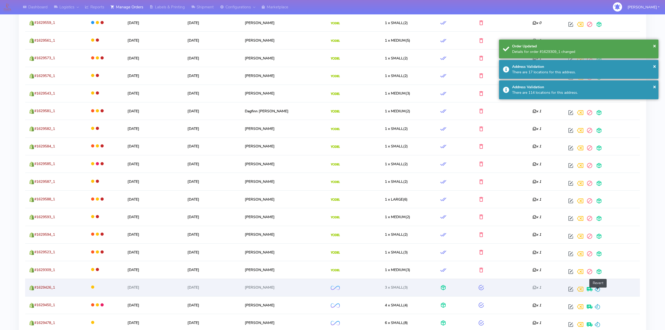
click at [598, 293] on span at bounding box center [597, 290] width 6 height 5
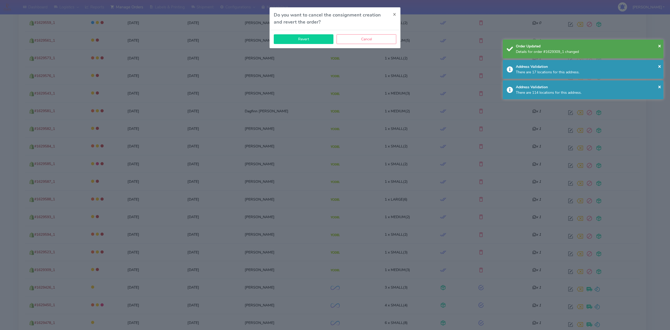
click at [316, 44] on button "Revert" at bounding box center [304, 39] width 60 height 10
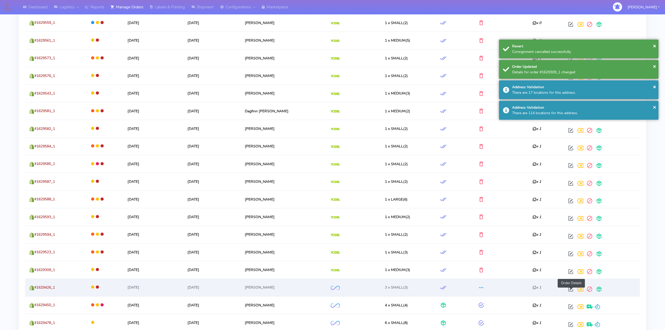
click at [572, 293] on span at bounding box center [570, 290] width 9 height 5
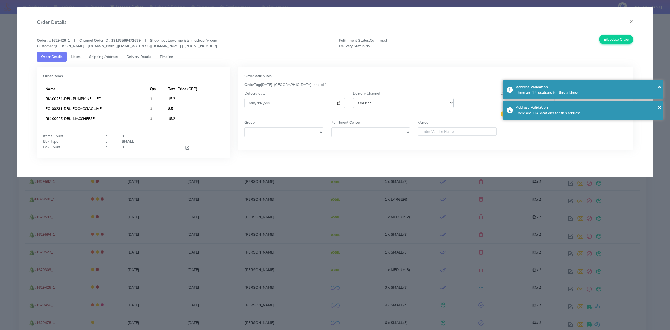
click at [404, 101] on select "DHL OnFleet Royal Mail DPD Yodel MaxOptra Amazon Collection" at bounding box center [403, 103] width 101 height 10
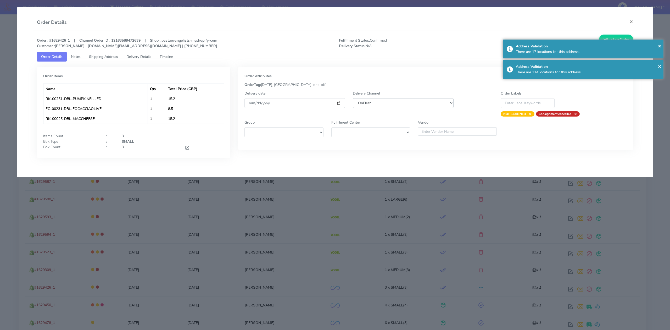
select select "5"
click at [353, 98] on select "DHL OnFleet Royal Mail DPD Yodel MaxOptra Amazon Collection" at bounding box center [403, 103] width 101 height 10
click at [623, 41] on div "× Address Validation There are 17 locations for this address." at bounding box center [583, 49] width 161 height 19
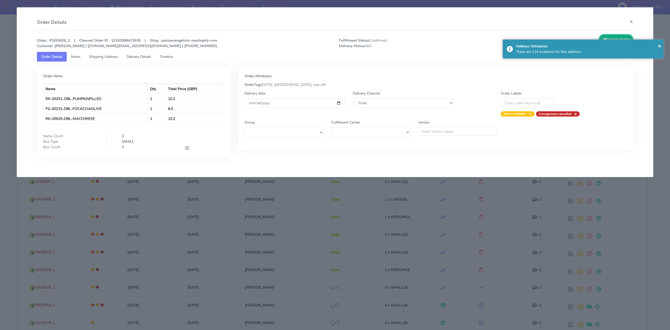
click at [624, 38] on button "Update Order" at bounding box center [616, 40] width 34 height 10
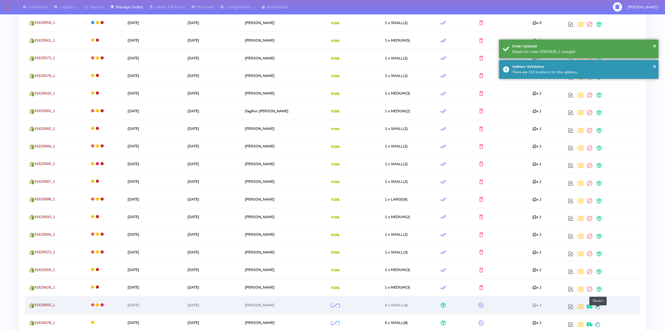
click at [598, 307] on span at bounding box center [597, 307] width 6 height 5
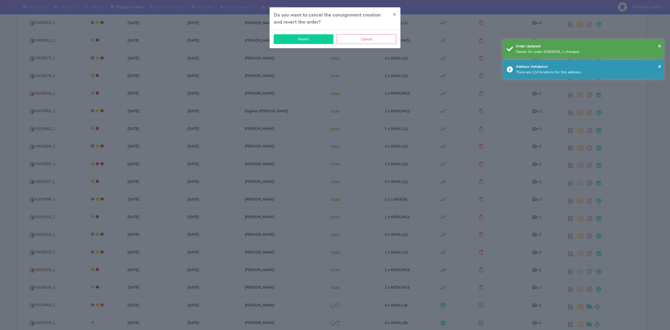
click at [310, 35] on button "Revert" at bounding box center [304, 39] width 60 height 10
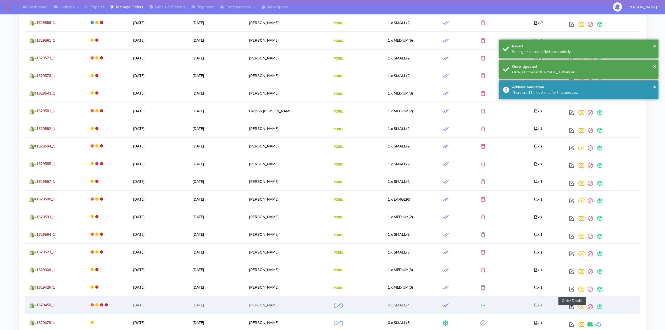
click at [570, 307] on span at bounding box center [571, 307] width 9 height 5
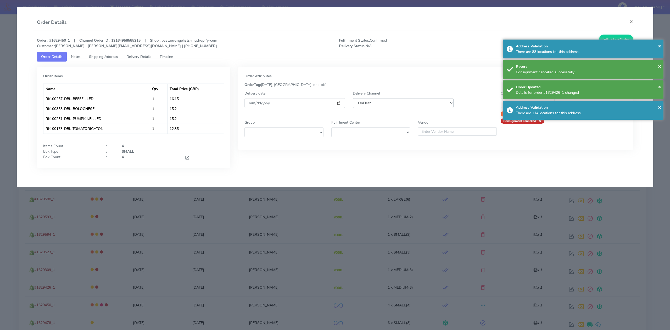
click at [417, 102] on select "DHL OnFleet Royal Mail DPD Yodel MaxOptra Amazon Collection" at bounding box center [403, 103] width 101 height 10
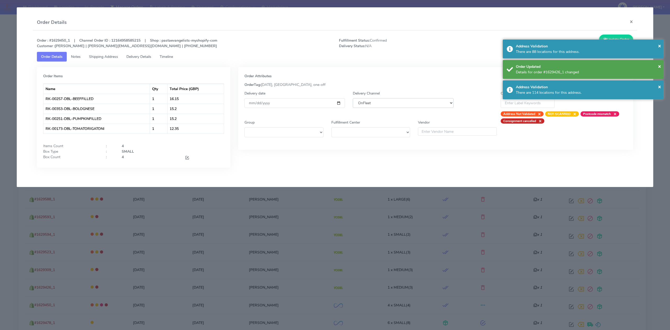
select select "5"
click at [353, 98] on select "DHL OnFleet Royal Mail DPD Yodel MaxOptra Amazon Collection" at bounding box center [403, 103] width 101 height 10
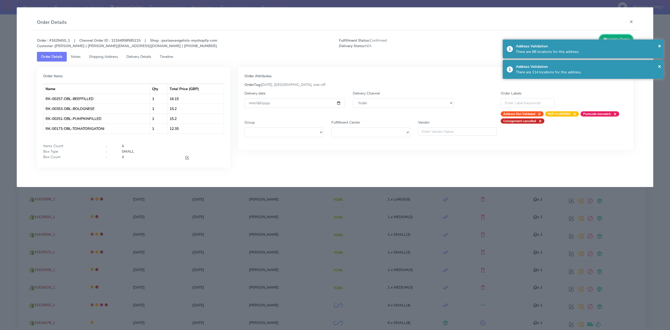
click at [612, 35] on button "Update Order" at bounding box center [616, 40] width 34 height 10
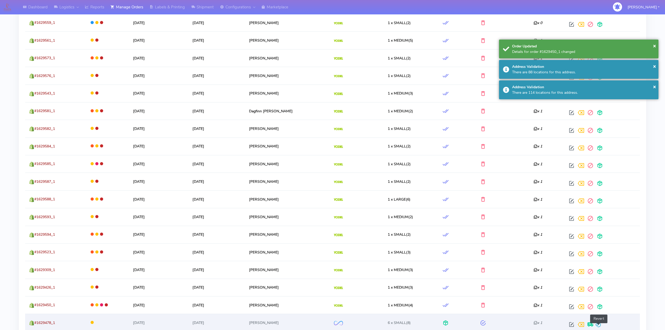
click at [598, 328] on span at bounding box center [598, 325] width 6 height 5
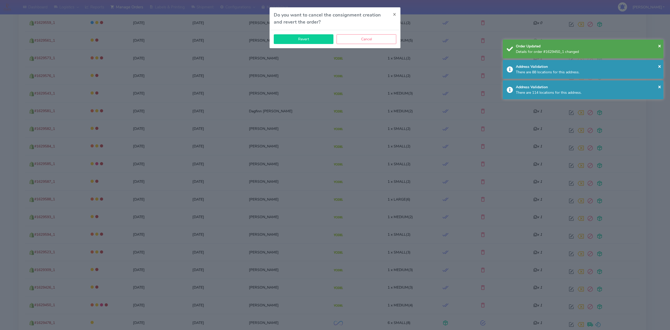
click at [316, 40] on button "Revert" at bounding box center [304, 39] width 60 height 10
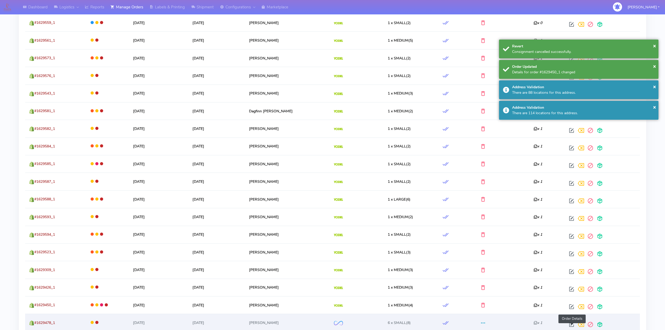
click at [571, 327] on span at bounding box center [571, 325] width 9 height 5
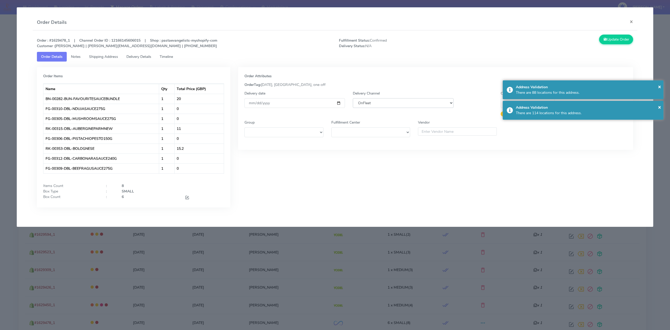
click at [392, 103] on select "DHL OnFleet Royal Mail DPD Yodel MaxOptra Amazon Collection" at bounding box center [403, 103] width 101 height 10
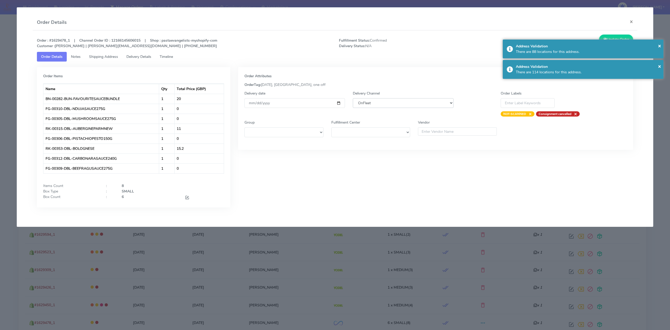
select select "5"
click at [353, 98] on select "DHL OnFleet Royal Mail DPD Yodel MaxOptra Amazon Collection" at bounding box center [403, 103] width 101 height 10
click at [618, 36] on button "Update Order" at bounding box center [616, 40] width 34 height 10
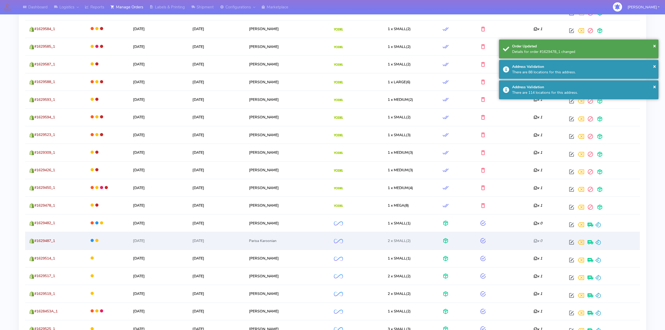
scroll to position [454, 0]
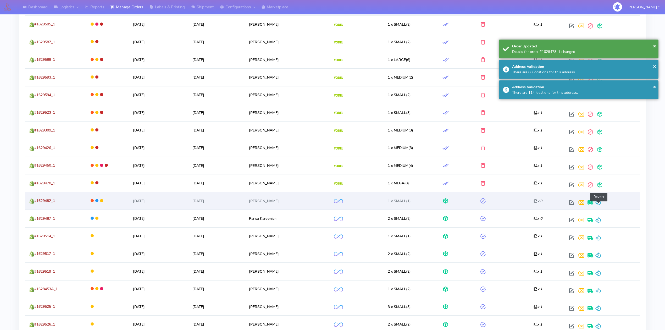
click at [600, 205] on span at bounding box center [598, 203] width 6 height 5
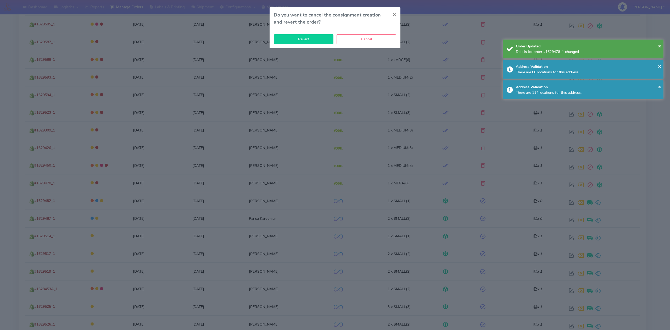
click at [318, 43] on button "Revert" at bounding box center [304, 39] width 60 height 10
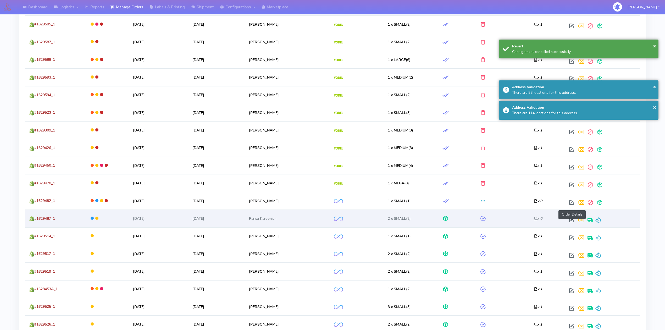
click at [572, 220] on span at bounding box center [571, 221] width 9 height 5
select select "2"
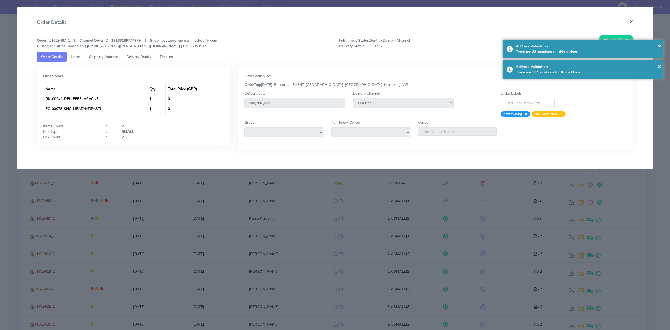
click at [633, 18] on button "×" at bounding box center [632, 22] width 12 height 14
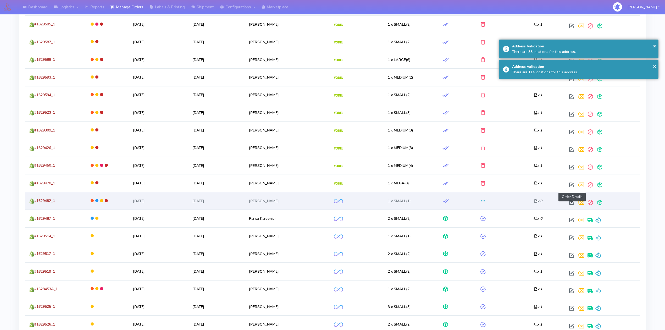
click at [572, 206] on span at bounding box center [571, 203] width 9 height 5
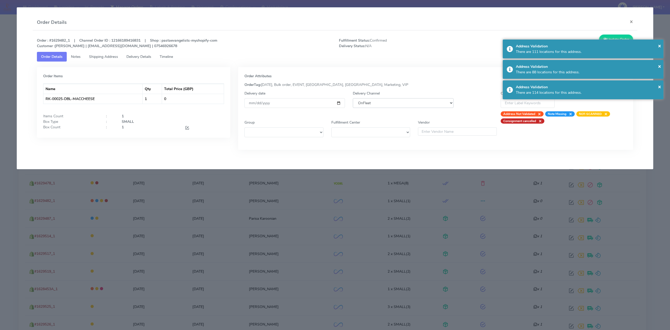
click at [385, 105] on select "DHL OnFleet Royal Mail DPD Yodel MaxOptra Amazon Collection" at bounding box center [403, 103] width 101 height 10
select select "5"
click at [353, 98] on select "DHL OnFleet Royal Mail DPD Yodel MaxOptra Amazon Collection" at bounding box center [403, 103] width 101 height 10
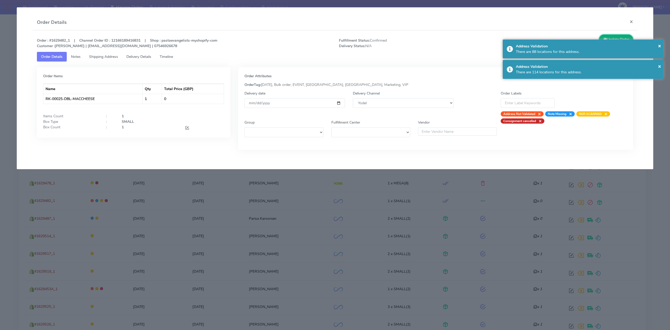
click at [612, 36] on button "Update Order" at bounding box center [616, 40] width 34 height 10
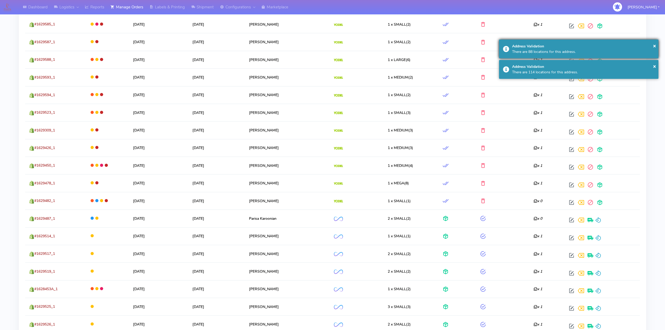
click at [534, 47] on div "Address Validation" at bounding box center [583, 45] width 143 height 5
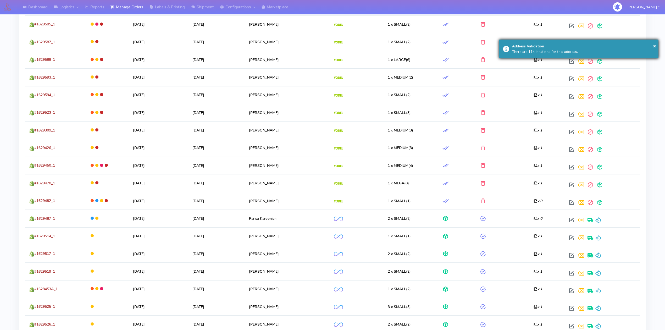
click at [530, 52] on div "There are 114 locations for this address." at bounding box center [583, 51] width 143 height 5
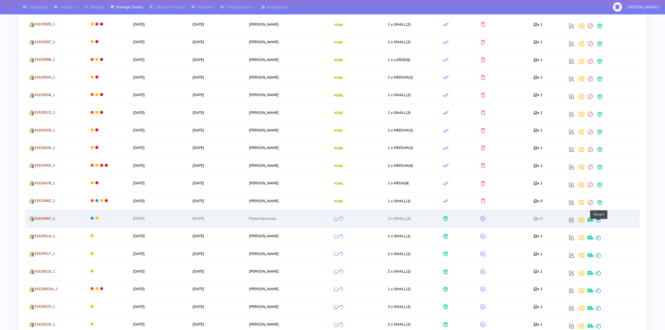
click at [599, 224] on span at bounding box center [598, 221] width 6 height 5
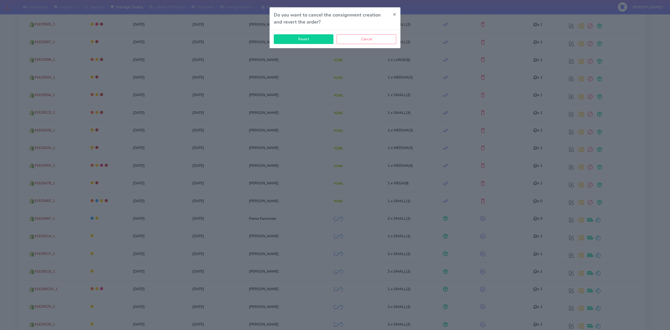
click at [313, 40] on button "Revert" at bounding box center [304, 39] width 60 height 10
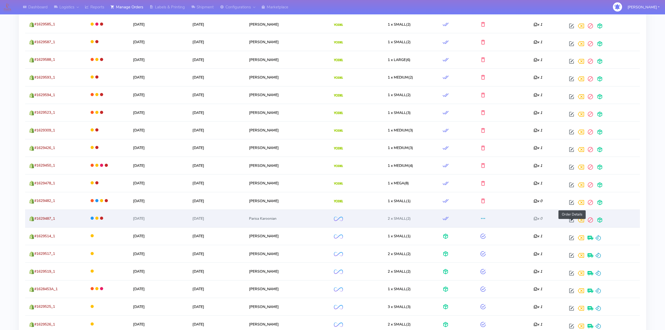
click at [570, 221] on span at bounding box center [571, 221] width 9 height 5
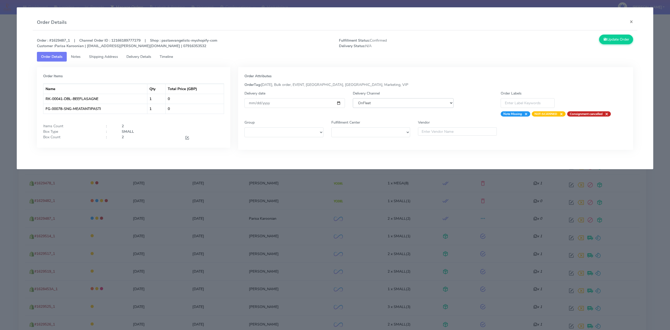
click at [435, 100] on select "DHL OnFleet Royal Mail DPD Yodel MaxOptra Amazon Collection" at bounding box center [403, 103] width 101 height 10
select select "5"
click at [353, 98] on select "DHL OnFleet Royal Mail DPD Yodel MaxOptra Amazon Collection" at bounding box center [403, 103] width 101 height 10
click at [616, 38] on button "Update Order" at bounding box center [616, 40] width 34 height 10
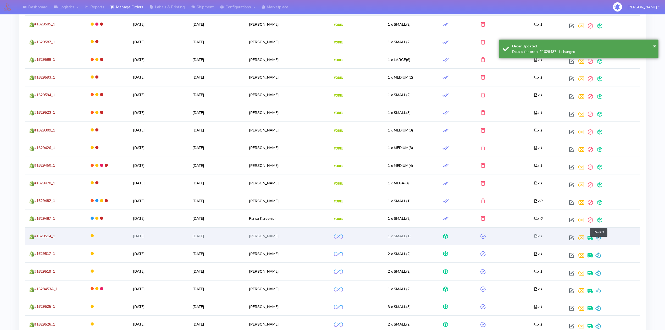
click at [599, 239] on span at bounding box center [598, 238] width 6 height 5
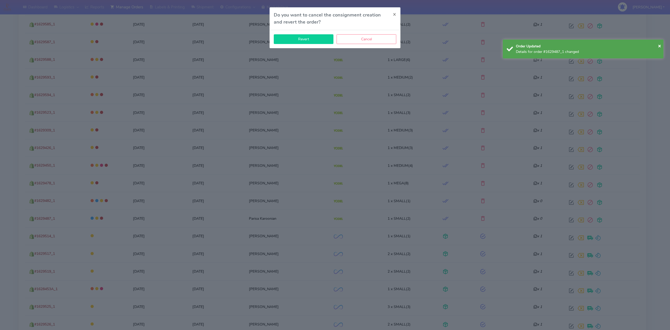
click at [305, 39] on button "Revert" at bounding box center [304, 39] width 60 height 10
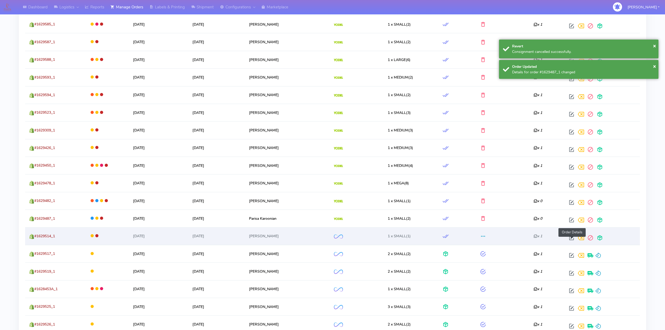
click at [574, 241] on span at bounding box center [571, 238] width 9 height 5
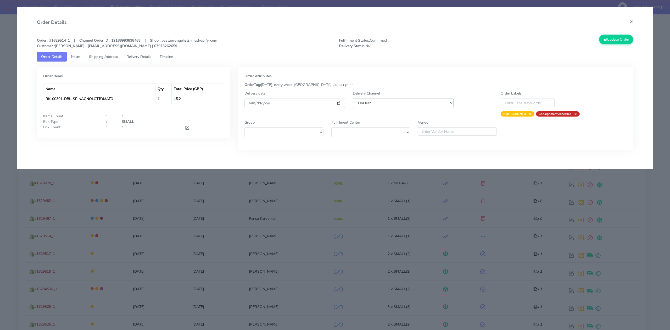
click at [417, 105] on select "DHL OnFleet Royal Mail DPD Yodel MaxOptra Amazon Collection" at bounding box center [403, 103] width 101 height 10
select select "5"
click at [353, 98] on select "DHL OnFleet Royal Mail DPD Yodel MaxOptra Amazon Collection" at bounding box center [403, 103] width 101 height 10
click at [620, 35] on button "Update Order" at bounding box center [616, 40] width 34 height 10
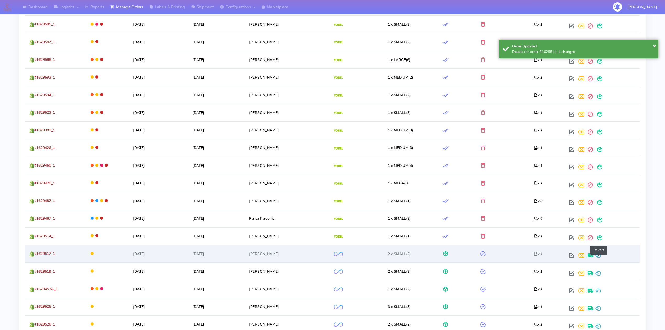
click at [598, 257] on span at bounding box center [598, 256] width 6 height 5
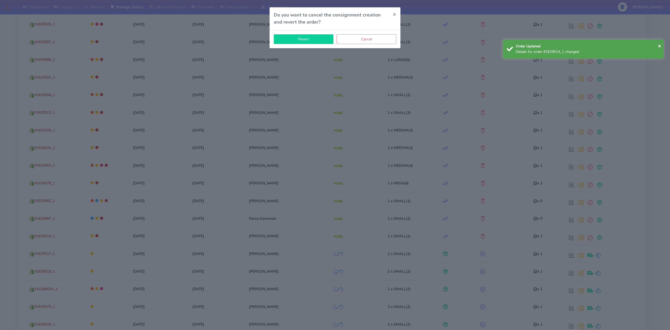
click at [311, 42] on button "Revert" at bounding box center [304, 39] width 60 height 10
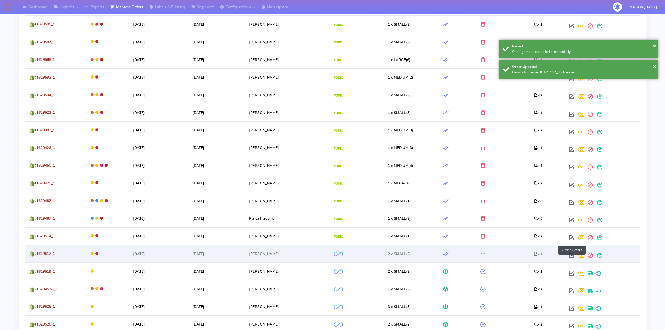
click at [575, 259] on span at bounding box center [571, 256] width 9 height 5
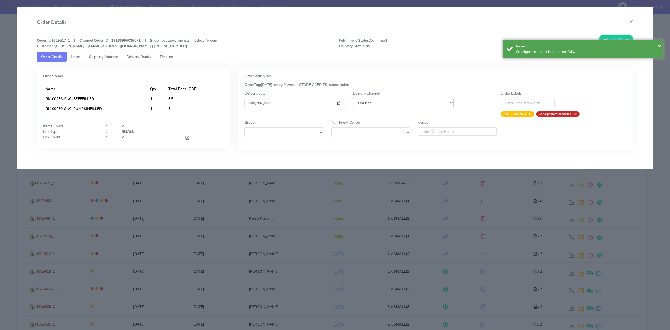
click at [420, 102] on select "DHL OnFleet Royal Mail DPD Yodel MaxOptra Amazon Collection" at bounding box center [403, 103] width 101 height 10
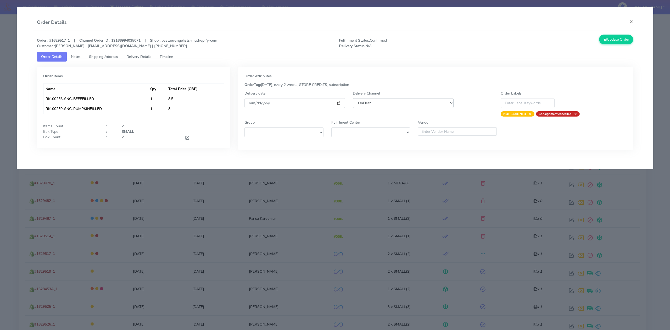
select select "5"
click at [353, 98] on select "DHL OnFleet Royal Mail DPD Yodel MaxOptra Amazon Collection" at bounding box center [403, 103] width 101 height 10
click at [622, 43] on button "Update Order" at bounding box center [616, 40] width 34 height 10
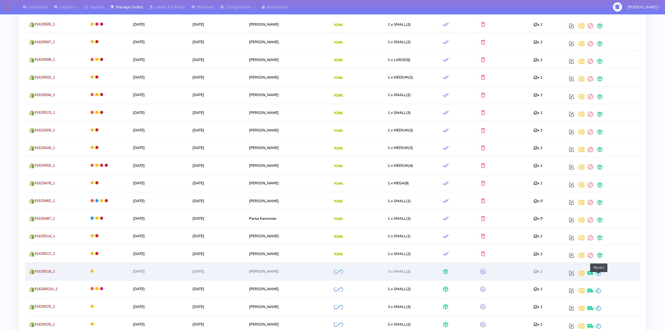
click at [600, 277] on span at bounding box center [598, 274] width 6 height 5
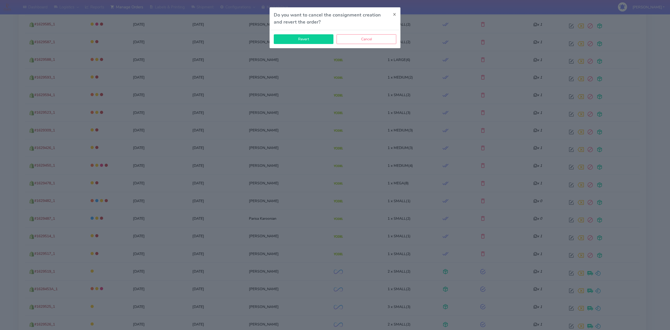
click at [310, 41] on button "Revert" at bounding box center [304, 39] width 60 height 10
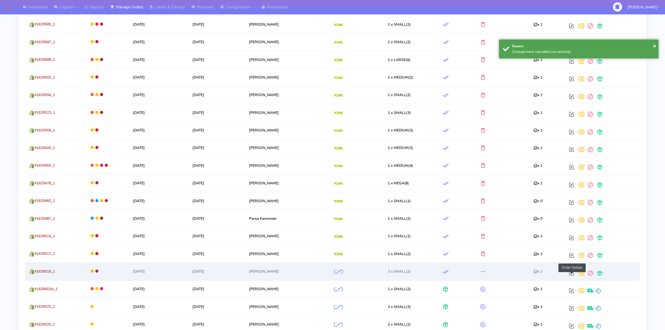
click at [573, 276] on span at bounding box center [571, 274] width 9 height 5
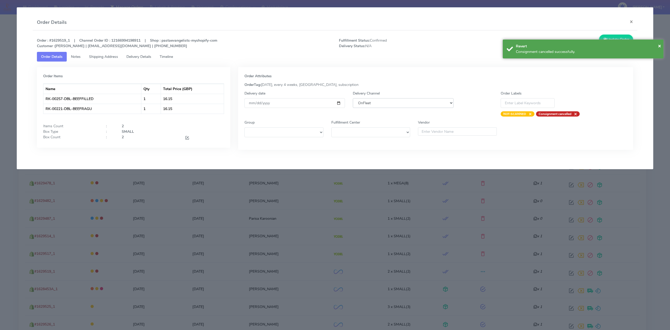
click at [415, 104] on select "DHL OnFleet Royal Mail DPD Yodel MaxOptra Amazon Collection" at bounding box center [403, 103] width 101 height 10
select select "5"
click at [353, 98] on select "DHL OnFleet Royal Mail DPD Yodel MaxOptra Amazon Collection" at bounding box center [403, 103] width 101 height 10
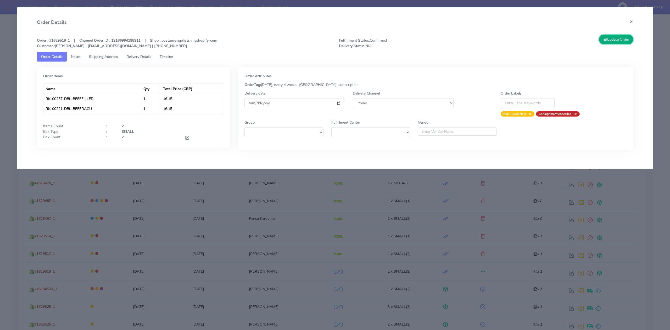
click at [618, 42] on button "Update Order" at bounding box center [616, 40] width 34 height 10
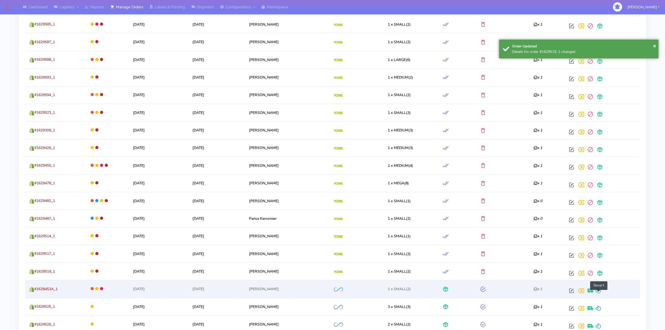
click at [599, 294] on span at bounding box center [598, 291] width 6 height 5
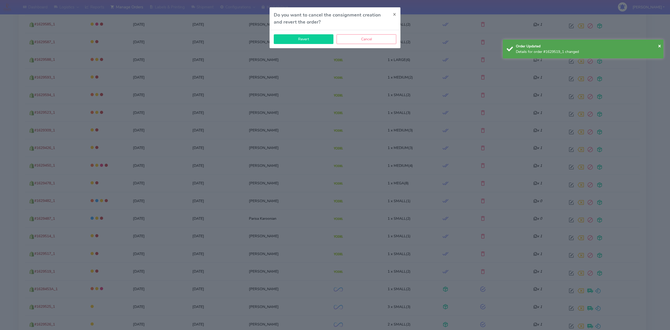
click at [318, 41] on button "Revert" at bounding box center [304, 39] width 60 height 10
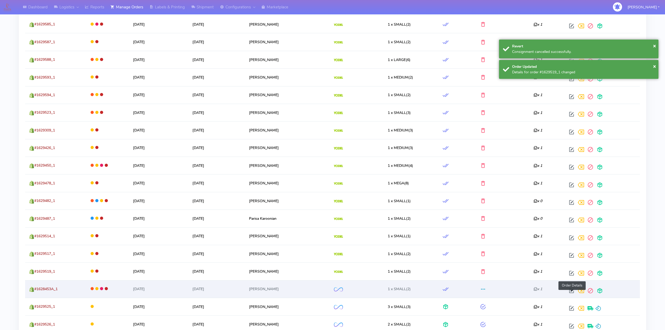
click at [571, 293] on span at bounding box center [571, 291] width 9 height 5
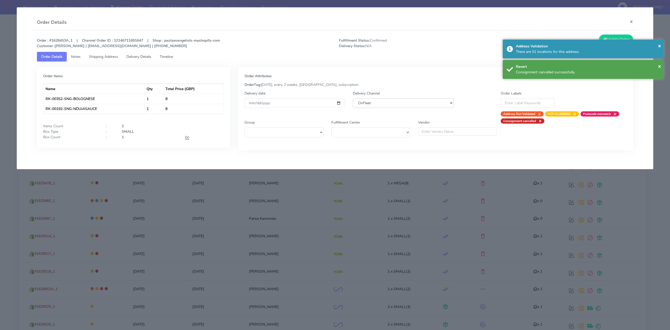
click at [399, 102] on select "DHL OnFleet Royal Mail DPD Yodel MaxOptra Amazon Collection" at bounding box center [403, 103] width 101 height 10
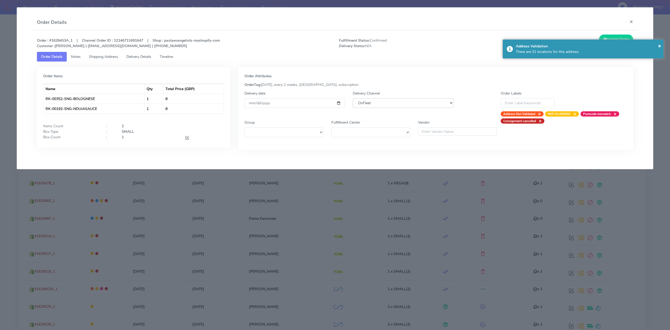
select select "5"
click at [353, 98] on select "DHL OnFleet Royal Mail DPD Yodel MaxOptra Amazon Collection" at bounding box center [403, 103] width 101 height 10
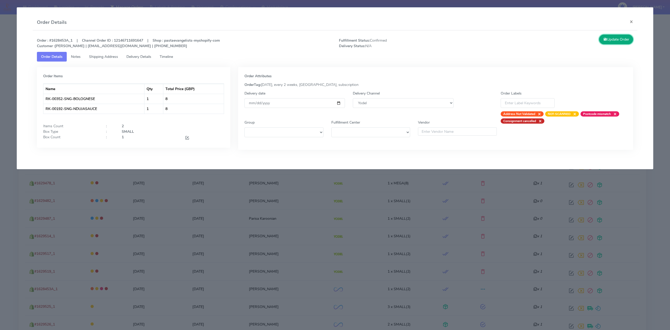
click at [609, 39] on button "Update Order" at bounding box center [616, 40] width 34 height 10
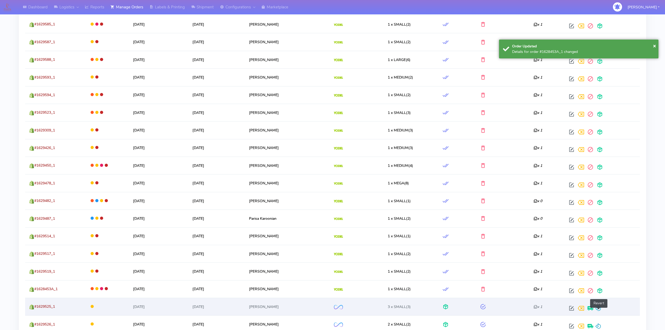
click at [599, 310] on span at bounding box center [598, 309] width 6 height 5
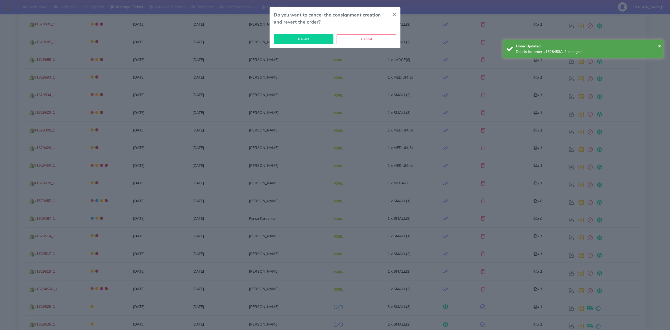
click at [298, 40] on button "Revert" at bounding box center [304, 39] width 60 height 10
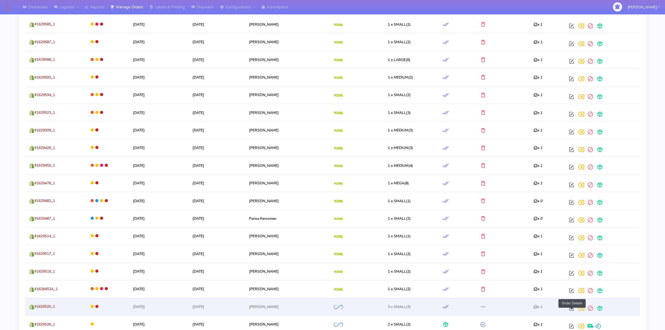
click at [571, 311] on span at bounding box center [571, 309] width 9 height 5
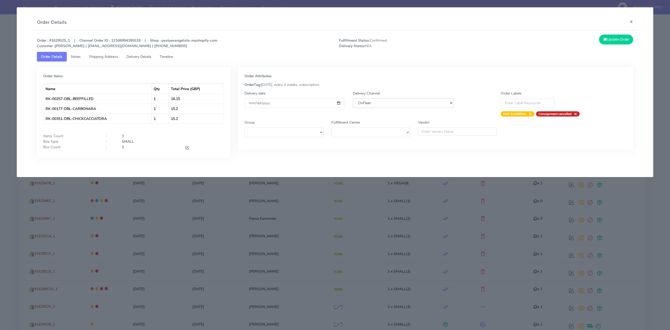
click at [418, 103] on select "DHL OnFleet Royal Mail DPD Yodel MaxOptra Amazon Collection" at bounding box center [403, 103] width 101 height 10
select select "5"
click at [353, 98] on select "DHL OnFleet Royal Mail DPD Yodel MaxOptra Amazon Collection" at bounding box center [403, 103] width 101 height 10
click at [617, 40] on button "Update Order" at bounding box center [616, 40] width 34 height 10
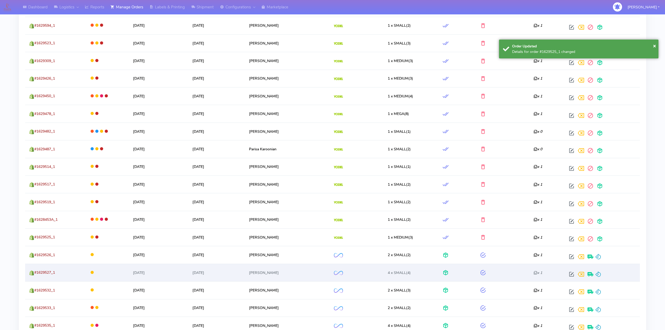
scroll to position [524, 0]
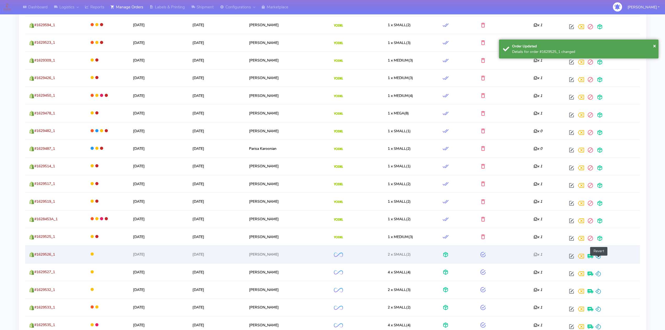
click at [597, 257] on span at bounding box center [598, 257] width 6 height 5
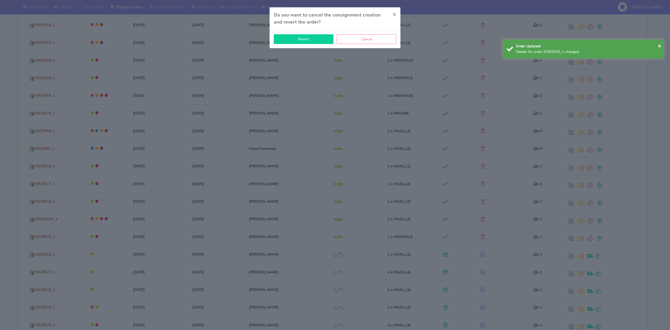
click at [298, 38] on button "Revert" at bounding box center [304, 39] width 60 height 10
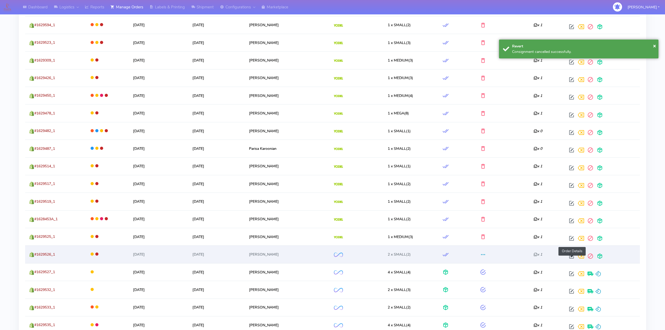
click at [570, 259] on span at bounding box center [571, 257] width 9 height 5
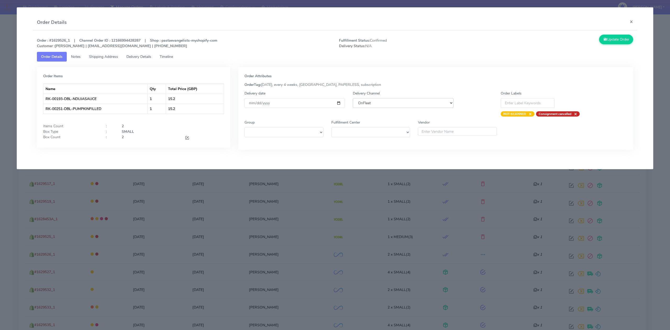
click at [414, 104] on select "DHL OnFleet Royal Mail DPD Yodel MaxOptra Amazon Collection" at bounding box center [403, 103] width 101 height 10
select select "5"
click at [353, 98] on select "DHL OnFleet Royal Mail DPD Yodel MaxOptra Amazon Collection" at bounding box center [403, 103] width 101 height 10
click at [611, 38] on button "Update Order" at bounding box center [616, 40] width 34 height 10
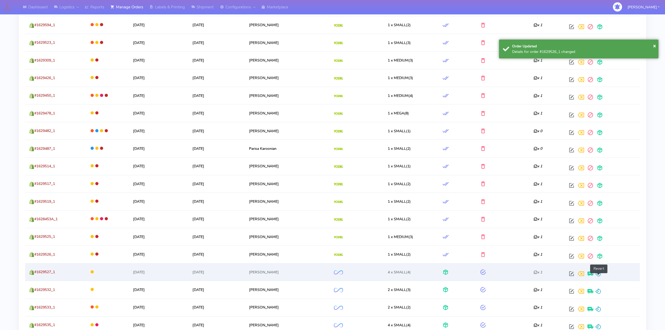
click at [598, 276] on span at bounding box center [598, 274] width 6 height 5
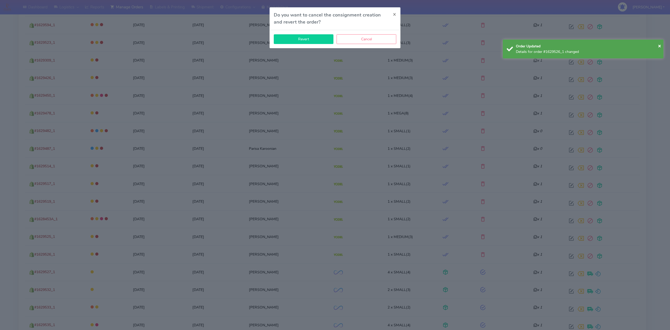
click at [318, 41] on button "Revert" at bounding box center [304, 39] width 60 height 10
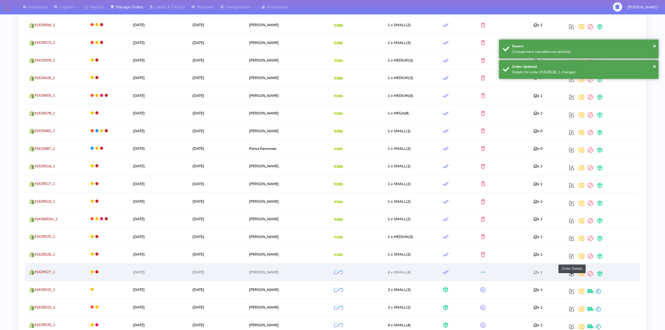
click at [572, 277] on span at bounding box center [571, 274] width 9 height 5
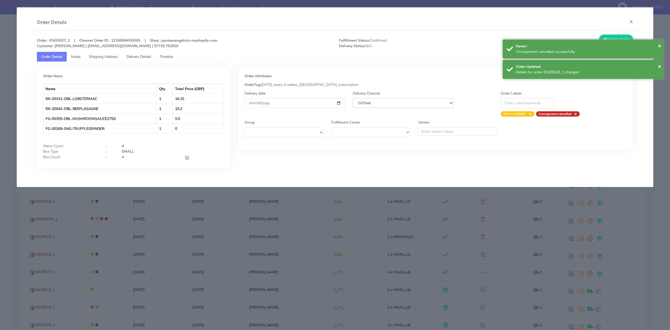
click at [415, 104] on select "DHL OnFleet Royal Mail DPD Yodel MaxOptra Amazon Collection" at bounding box center [403, 103] width 101 height 10
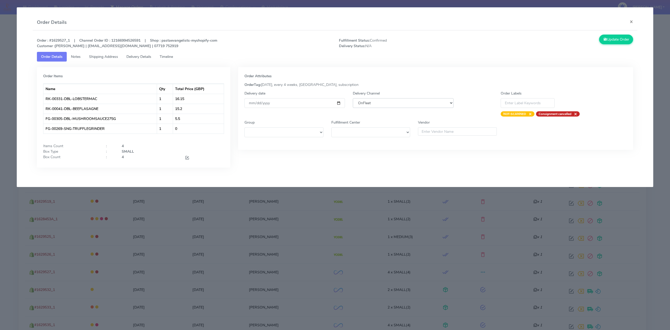
select select "5"
click at [353, 98] on select "DHL OnFleet Royal Mail DPD Yodel MaxOptra Amazon Collection" at bounding box center [403, 103] width 101 height 10
click at [609, 40] on button "Update Order" at bounding box center [616, 40] width 34 height 10
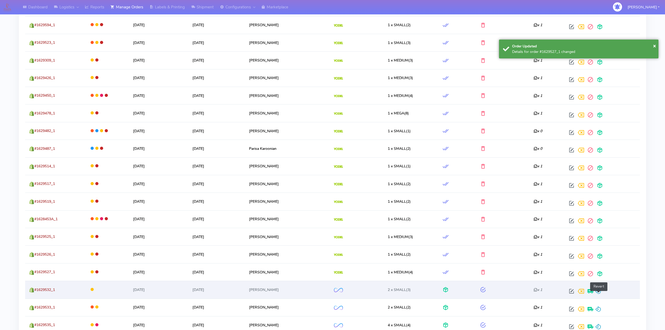
click at [599, 295] on span at bounding box center [598, 292] width 6 height 5
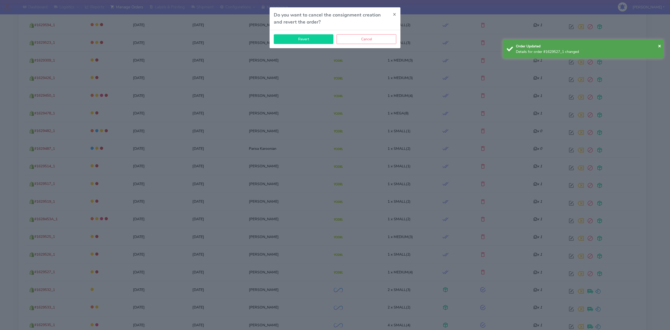
click at [315, 39] on button "Revert" at bounding box center [304, 39] width 60 height 10
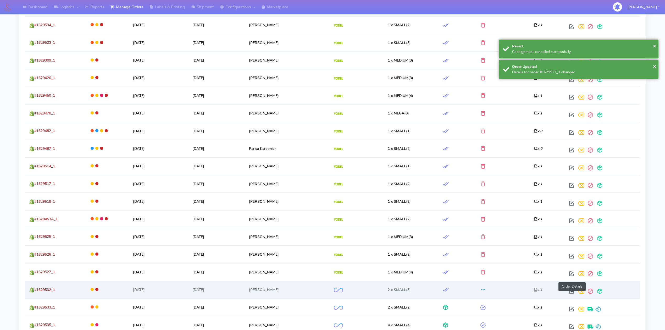
click at [570, 295] on span at bounding box center [571, 292] width 9 height 5
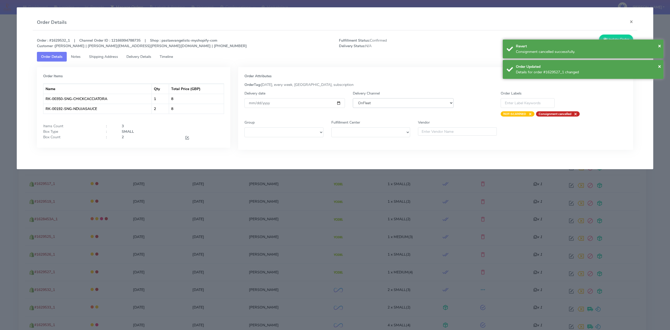
click at [411, 104] on select "DHL OnFleet Royal Mail DPD Yodel MaxOptra Amazon Collection" at bounding box center [403, 103] width 101 height 10
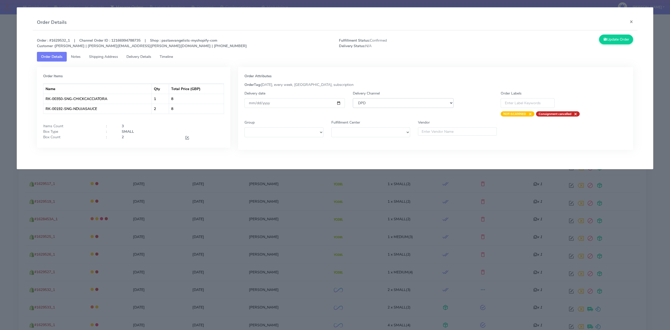
click at [353, 98] on select "DHL OnFleet Royal Mail DPD Yodel MaxOptra Amazon Collection" at bounding box center [403, 103] width 101 height 10
click at [394, 105] on select "DHL OnFleet Royal Mail DPD Yodel MaxOptra Amazon Collection" at bounding box center [403, 103] width 101 height 10
select select "5"
click at [353, 98] on select "DHL OnFleet Royal Mail DPD Yodel MaxOptra Amazon Collection" at bounding box center [403, 103] width 101 height 10
click at [611, 41] on button "Update Order" at bounding box center [616, 40] width 34 height 10
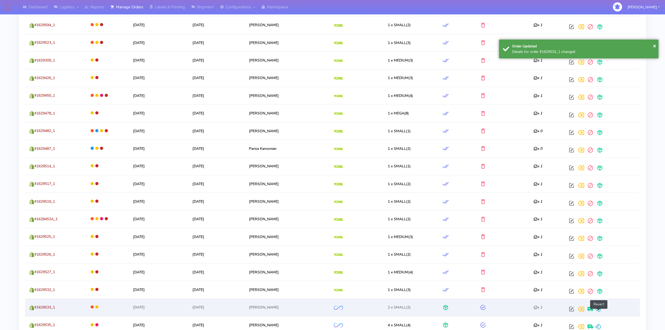
click at [598, 312] on span at bounding box center [598, 310] width 6 height 5
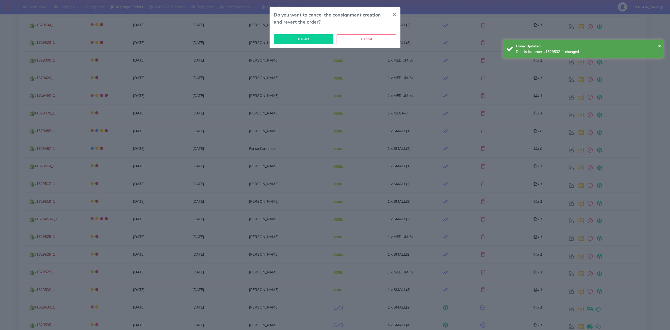
click at [318, 39] on button "Revert" at bounding box center [304, 39] width 60 height 10
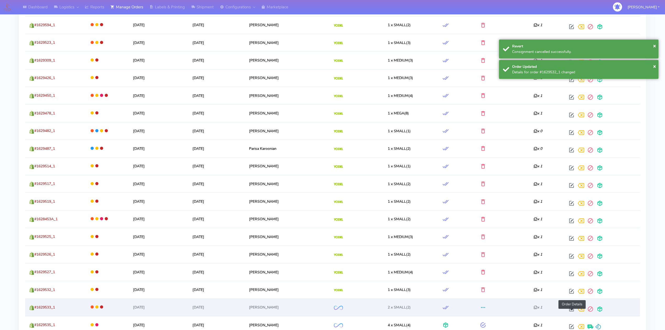
click at [570, 313] on span at bounding box center [571, 310] width 9 height 5
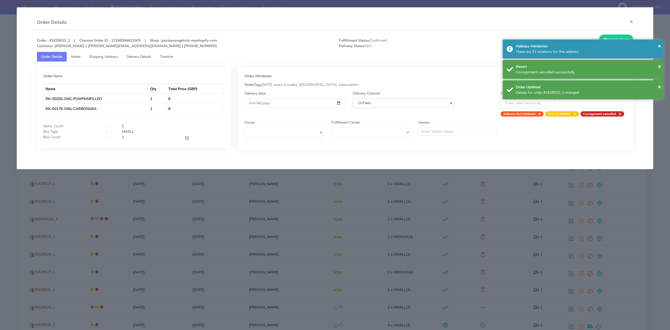
click at [398, 107] on select "DHL OnFleet Royal Mail DPD Yodel MaxOptra Amazon Collection" at bounding box center [403, 103] width 101 height 10
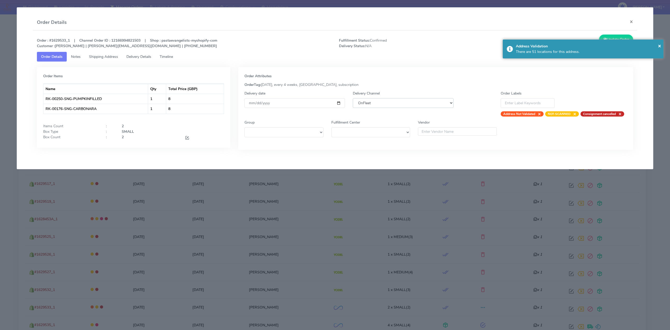
select select "5"
click at [353, 98] on select "DHL OnFleet Royal Mail DPD Yodel MaxOptra Amazon Collection" at bounding box center [403, 103] width 101 height 10
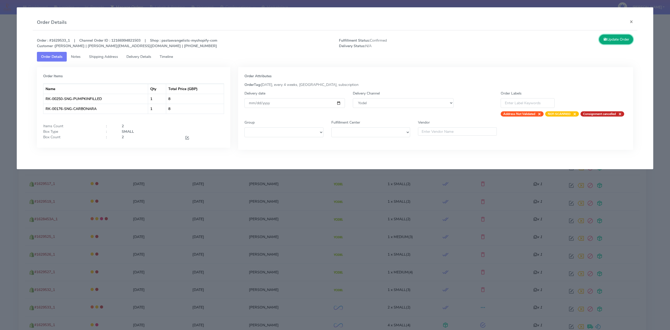
click at [611, 38] on button "Update Order" at bounding box center [616, 40] width 34 height 10
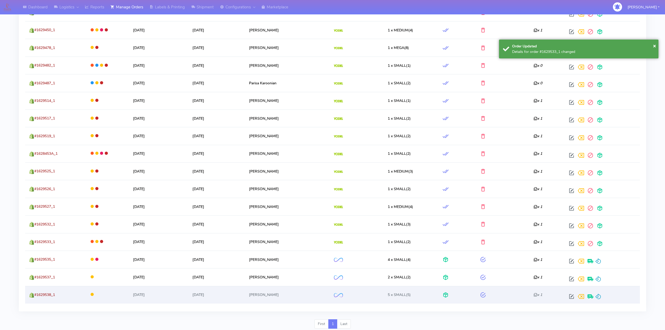
scroll to position [612, 0]
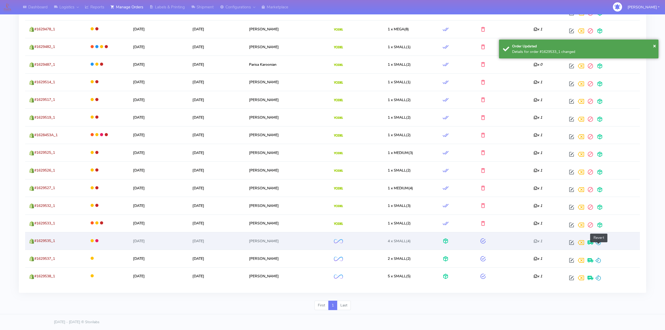
click at [601, 243] on span at bounding box center [598, 243] width 6 height 5
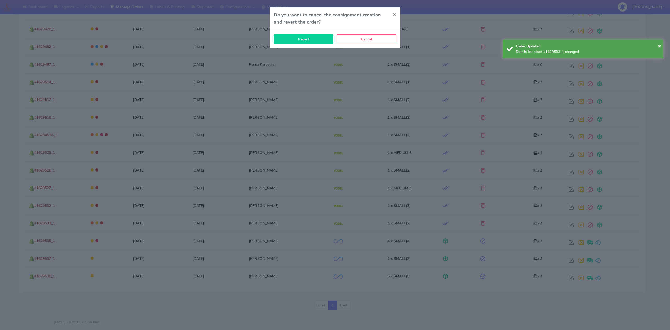
click at [295, 35] on button "Revert" at bounding box center [304, 39] width 60 height 10
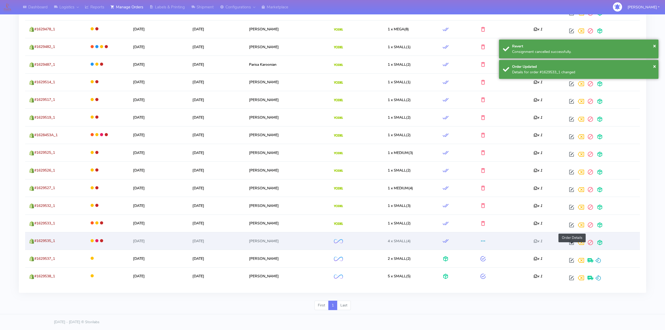
click at [574, 242] on span at bounding box center [571, 243] width 9 height 5
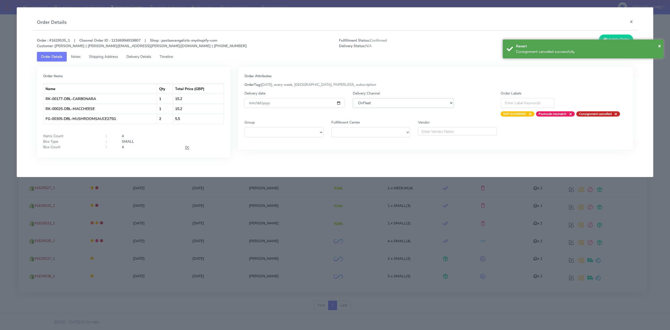
click at [411, 102] on select "DHL OnFleet Royal Mail DPD Yodel MaxOptra Amazon Collection" at bounding box center [403, 103] width 101 height 10
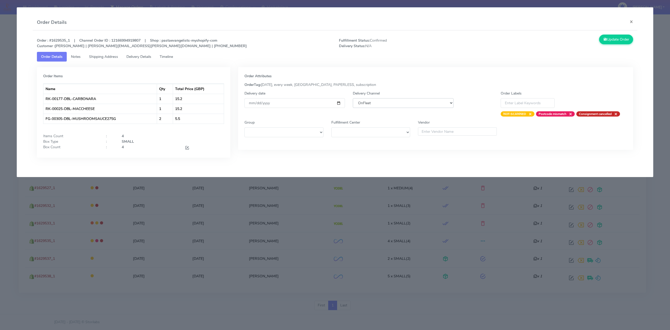
select select "5"
click at [353, 98] on select "DHL OnFleet Royal Mail DPD Yodel MaxOptra Amazon Collection" at bounding box center [403, 103] width 101 height 10
click at [607, 39] on button "Update Order" at bounding box center [616, 40] width 34 height 10
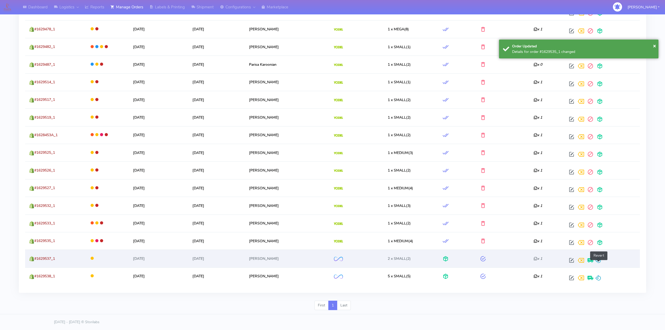
click at [601, 261] on span at bounding box center [598, 261] width 6 height 5
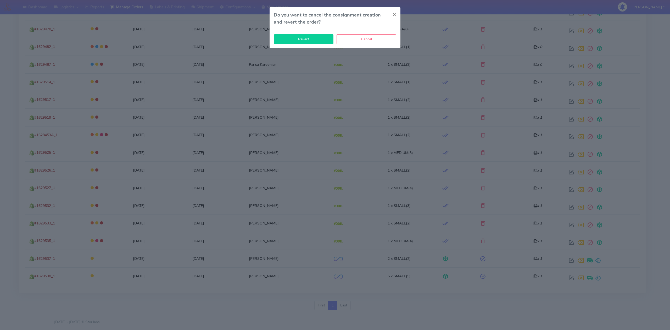
click at [303, 41] on button "Revert" at bounding box center [304, 39] width 60 height 10
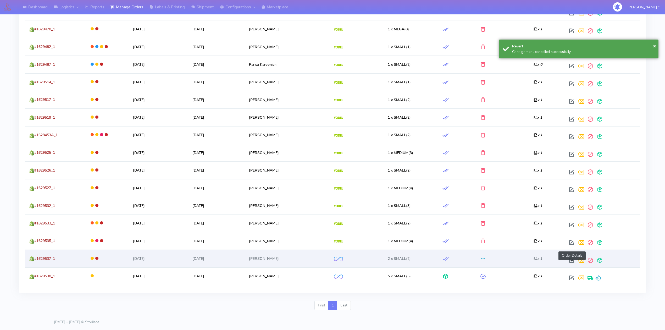
click at [574, 259] on span at bounding box center [571, 261] width 9 height 5
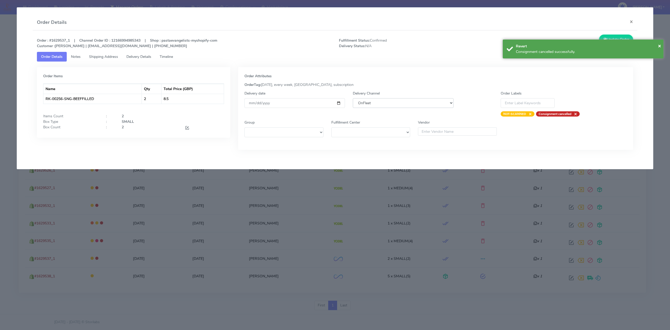
click at [415, 105] on select "DHL OnFleet Royal Mail DPD Yodel MaxOptra Amazon Collection" at bounding box center [403, 103] width 101 height 10
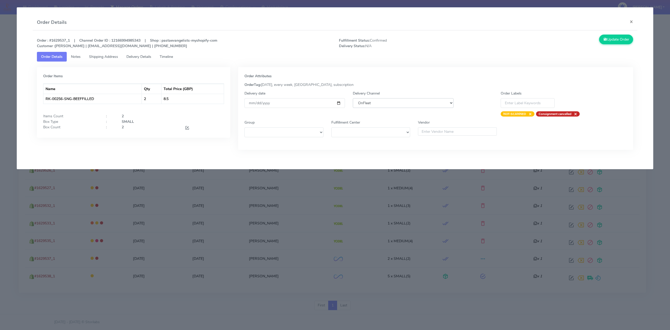
select select "5"
click at [353, 98] on select "DHL OnFleet Royal Mail DPD Yodel MaxOptra Amazon Collection" at bounding box center [403, 103] width 101 height 10
click at [608, 39] on button "Update Order" at bounding box center [616, 40] width 34 height 10
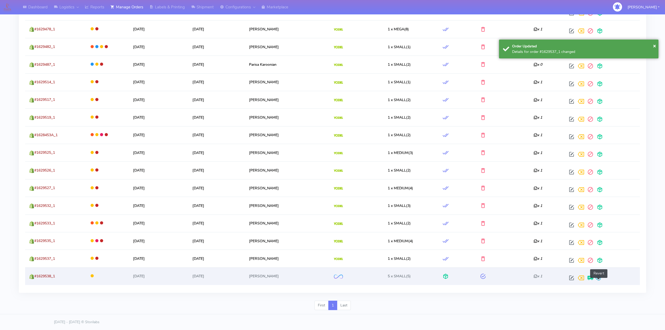
click at [598, 277] on span at bounding box center [598, 279] width 6 height 5
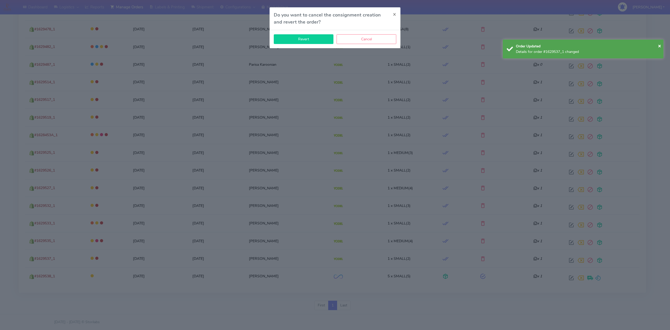
click at [293, 39] on button "Revert" at bounding box center [304, 39] width 60 height 10
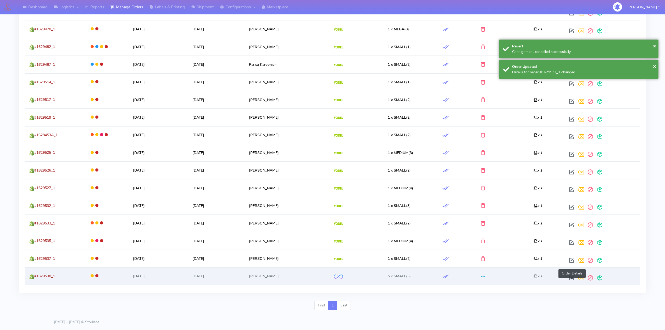
click at [572, 277] on span at bounding box center [571, 279] width 9 height 5
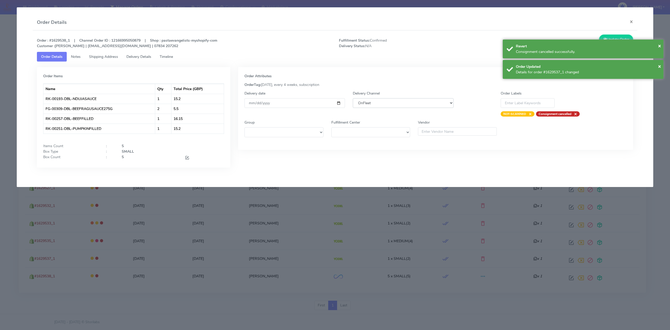
click at [409, 103] on select "DHL OnFleet Royal Mail DPD Yodel MaxOptra Amazon Collection" at bounding box center [403, 103] width 101 height 10
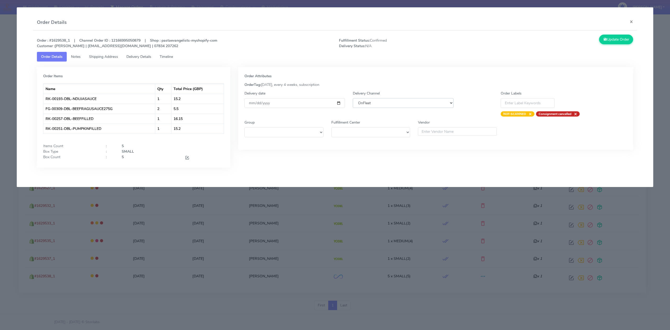
select select "5"
click at [353, 98] on select "DHL OnFleet Royal Mail DPD Yodel MaxOptra Amazon Collection" at bounding box center [403, 103] width 101 height 10
click at [614, 40] on button "Update Order" at bounding box center [616, 40] width 34 height 10
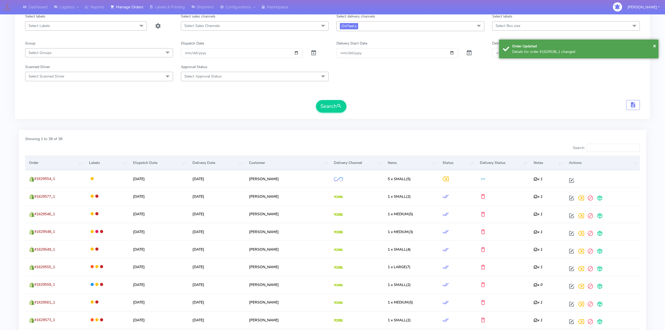
scroll to position [0, 0]
